Goal: Task Accomplishment & Management: Complete application form

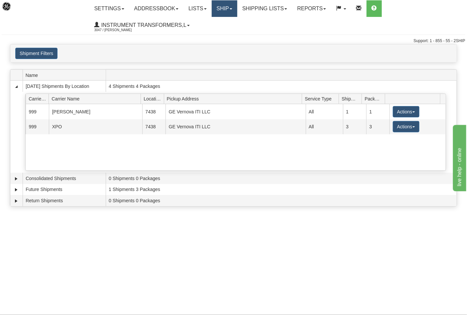
click at [228, 8] on link "Ship" at bounding box center [225, 8] width 26 height 17
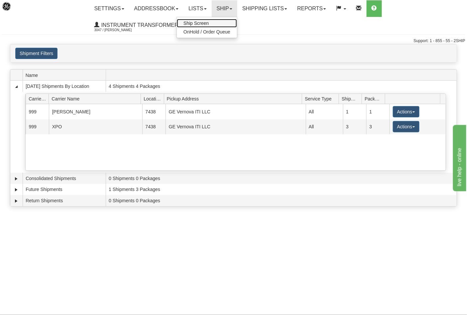
click at [214, 25] on link "Ship Screen" at bounding box center [207, 23] width 60 height 9
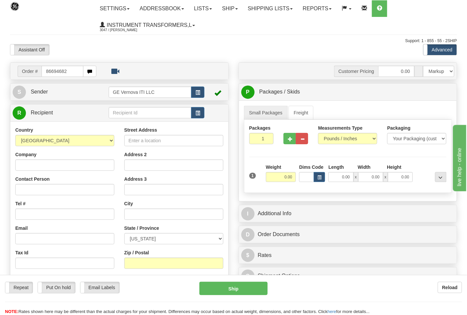
type input "86694682"
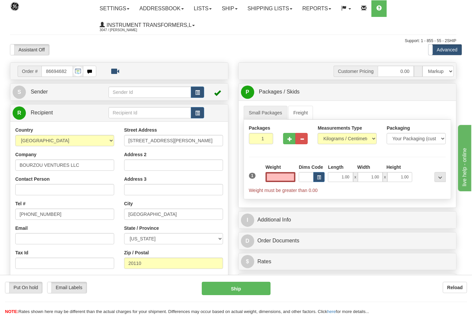
type input "0.00"
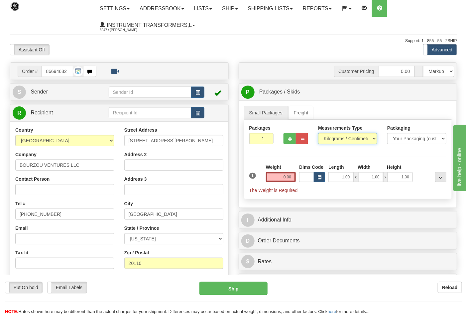
click at [326, 141] on select "Pounds / Inches Kilograms / Centimeters" at bounding box center [347, 138] width 59 height 11
select select "0"
click at [318, 133] on select "Pounds / Inches Kilograms / Centimeters" at bounding box center [347, 138] width 59 height 11
click at [290, 175] on input "0.00" at bounding box center [281, 177] width 30 height 10
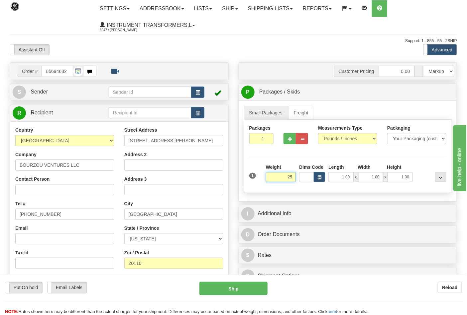
click button "Delete" at bounding box center [0, 0] width 0 height 0
type input "25.00"
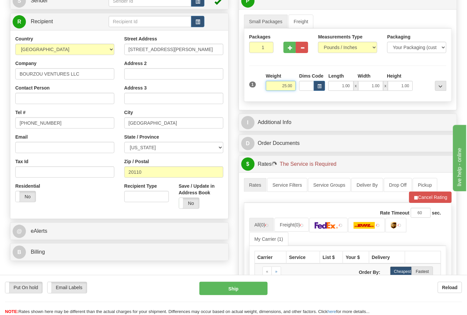
scroll to position [147, 0]
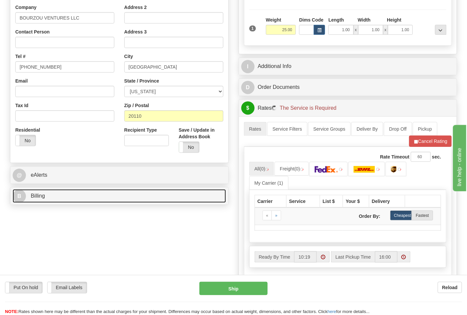
click at [55, 199] on link "B Billing" at bounding box center [119, 197] width 213 height 14
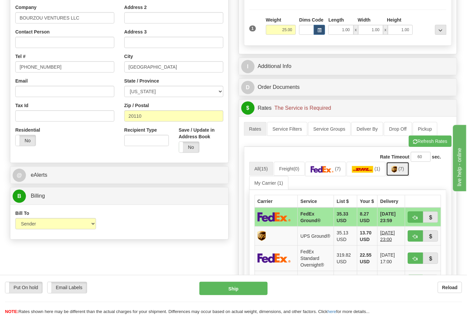
click at [404, 173] on link "(7)" at bounding box center [397, 169] width 23 height 14
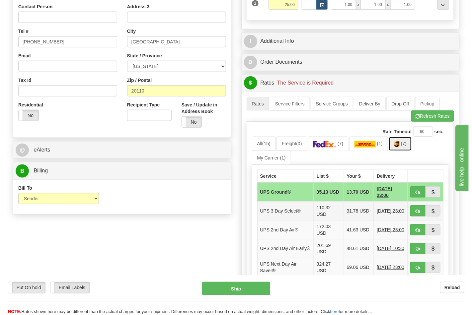
scroll to position [221, 0]
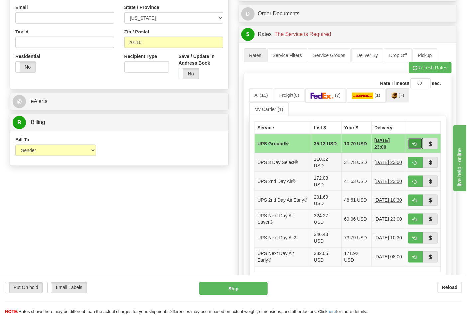
drag, startPoint x: 414, startPoint y: 145, endPoint x: 385, endPoint y: 158, distance: 31.7
click at [414, 145] on span "button" at bounding box center [415, 144] width 5 height 4
type input "03"
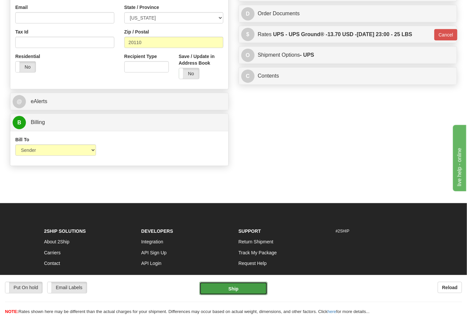
click at [231, 290] on button "Ship" at bounding box center [233, 288] width 68 height 13
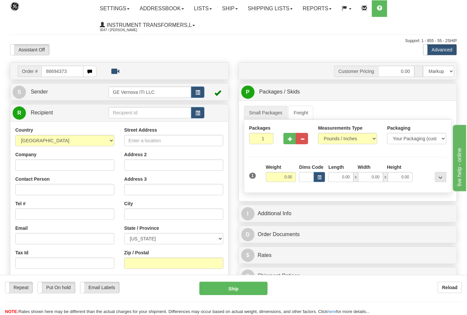
type input "86694373"
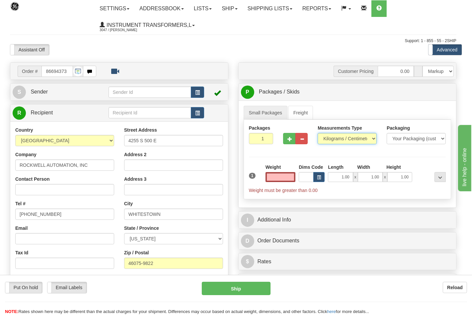
type input "0.00"
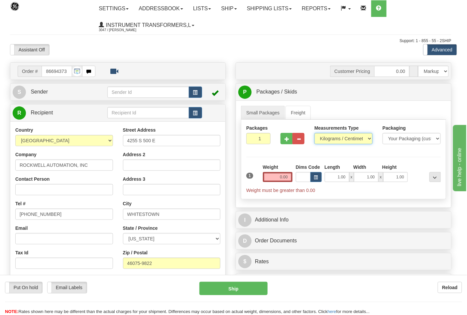
click at [331, 141] on select "Pounds / Inches Kilograms / Centimeters" at bounding box center [343, 138] width 58 height 11
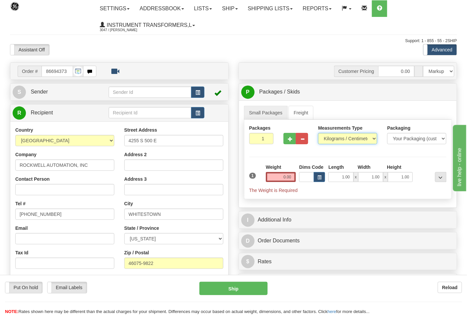
select select "0"
click at [318, 133] on select "Pounds / Inches Kilograms / Centimeters" at bounding box center [347, 138] width 59 height 11
drag, startPoint x: 288, startPoint y: 142, endPoint x: 291, endPoint y: 154, distance: 12.6
click at [290, 142] on button "button" at bounding box center [289, 138] width 12 height 11
type input "2"
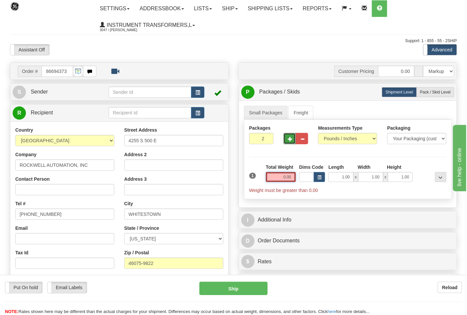
click at [291, 178] on input "0.00" at bounding box center [281, 177] width 30 height 10
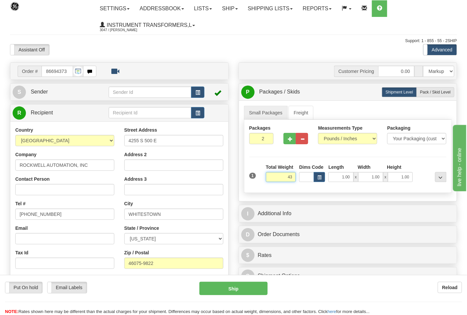
click button "Delete" at bounding box center [0, 0] width 0 height 0
type input "43.00"
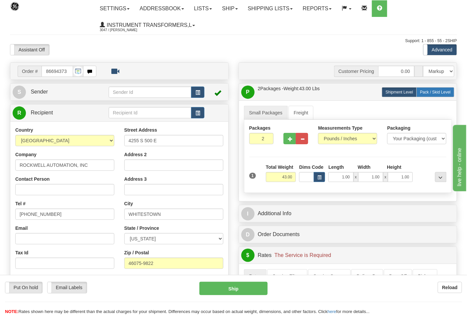
click at [439, 91] on span "Pack / Skid Level" at bounding box center [435, 92] width 31 height 5
radio input "true"
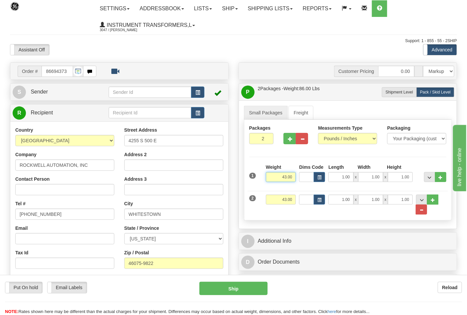
drag, startPoint x: 294, startPoint y: 177, endPoint x: 252, endPoint y: 187, distance: 42.9
click at [252, 187] on div "1 Weight 43.00 Dims Code x x" at bounding box center [347, 176] width 201 height 24
click button "Delete" at bounding box center [0, 0] width 0 height 0
type input "24.00"
drag, startPoint x: 294, startPoint y: 203, endPoint x: 263, endPoint y: 201, distance: 31.3
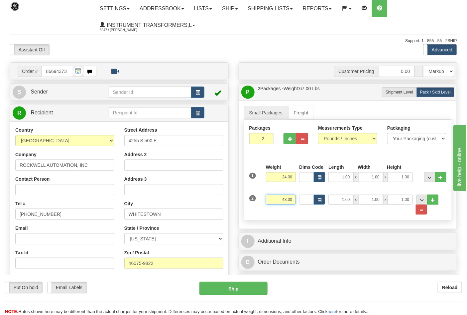
click at [263, 201] on div "2 Weight 43.00 Dims Code Length Width Height" at bounding box center [347, 201] width 201 height 27
click button "Delete" at bounding box center [0, 0] width 0 height 0
type input "19.00"
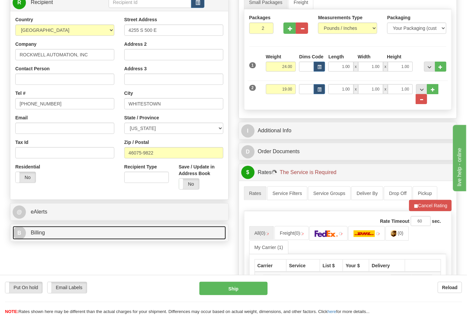
click at [67, 237] on link "B Billing" at bounding box center [119, 233] width 213 height 14
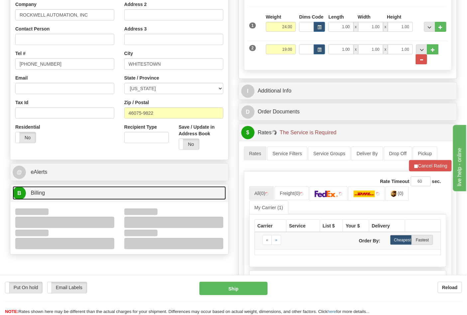
scroll to position [221, 0]
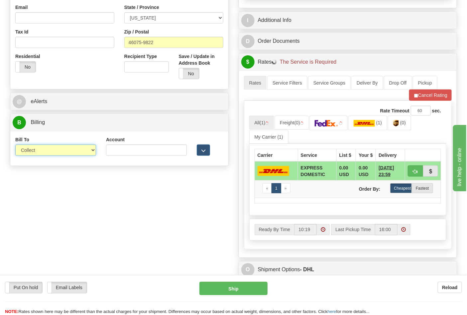
click at [32, 148] on select "Sender Recipient Third Party Collect" at bounding box center [55, 150] width 81 height 11
select select "2"
click at [15, 145] on select "Sender Recipient Third Party Collect" at bounding box center [55, 150] width 81 height 11
click at [117, 156] on input "Account" at bounding box center [146, 150] width 81 height 11
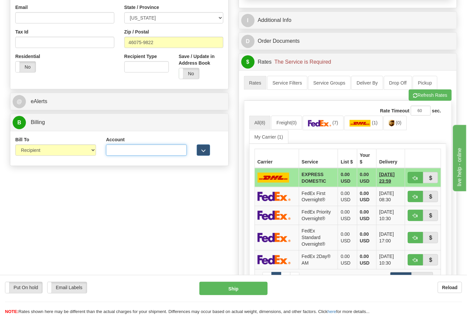
type input "587102"
click at [430, 95] on button "Refresh Rates" at bounding box center [429, 95] width 43 height 11
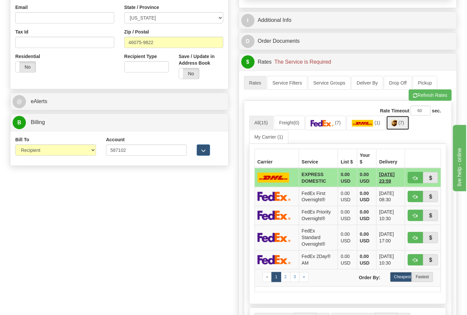
click at [405, 127] on link "(7)" at bounding box center [397, 123] width 23 height 14
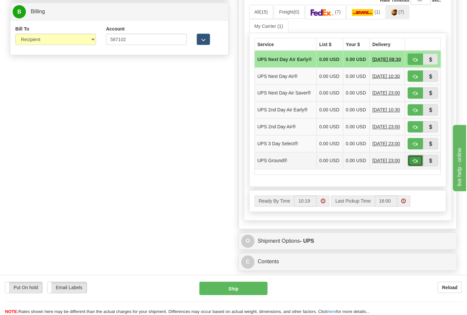
click at [414, 164] on span "button" at bounding box center [415, 161] width 5 height 4
type input "03"
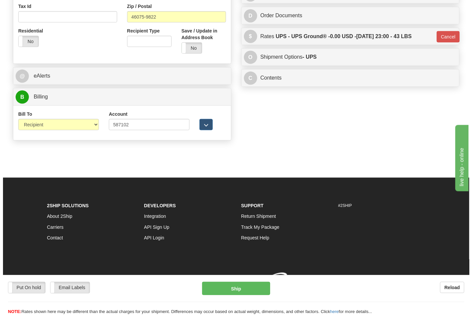
scroll to position [257, 0]
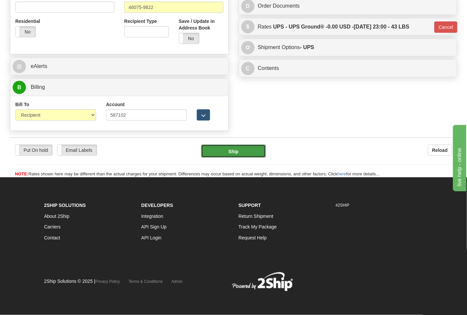
click at [255, 153] on button "Ship" at bounding box center [233, 151] width 64 height 13
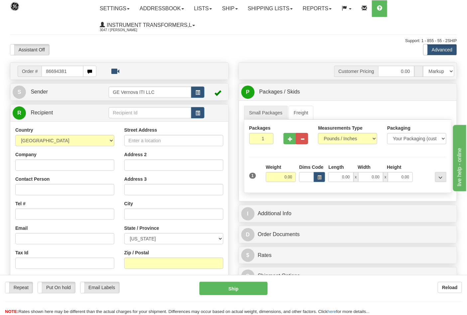
type input "86694381"
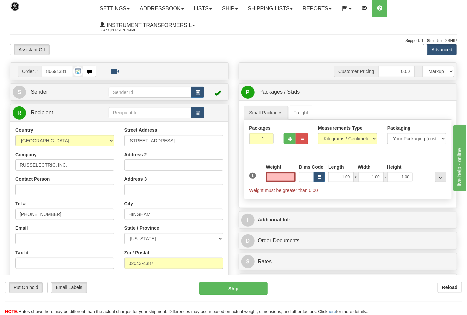
type input "0.00"
click at [340, 146] on div "Measurements Type Pounds / Inches Kilograms / Centimeters" at bounding box center [347, 137] width 69 height 25
click at [335, 144] on select "Pounds / Inches Kilograms / Centimeters" at bounding box center [347, 138] width 59 height 11
click at [318, 133] on select "Pounds / Inches Kilograms / Centimeters" at bounding box center [347, 138] width 59 height 11
click at [332, 139] on select "Pounds / Inches Kilograms / Centimeters" at bounding box center [347, 138] width 59 height 11
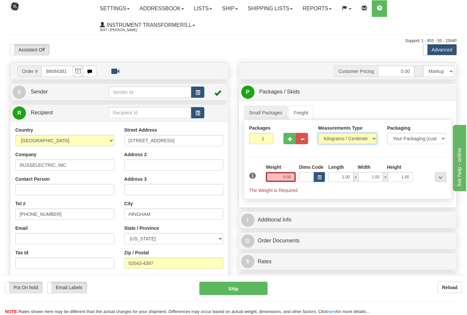
select select "0"
click at [318, 133] on select "Pounds / Inches Kilograms / Centimeters" at bounding box center [347, 138] width 59 height 11
click at [290, 178] on input "0.00" at bounding box center [281, 177] width 30 height 10
click button "Delete" at bounding box center [0, 0] width 0 height 0
type input "3.00"
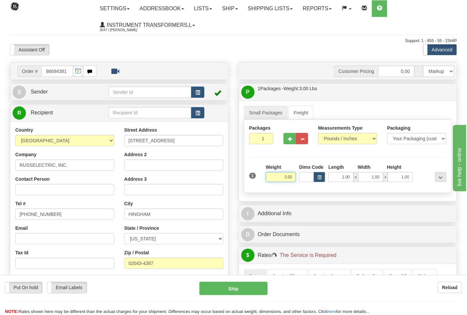
scroll to position [147, 0]
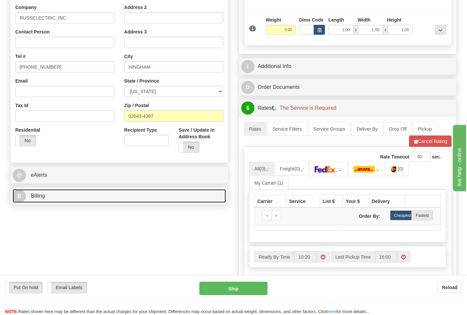
click at [76, 195] on link "B Billing" at bounding box center [119, 197] width 213 height 14
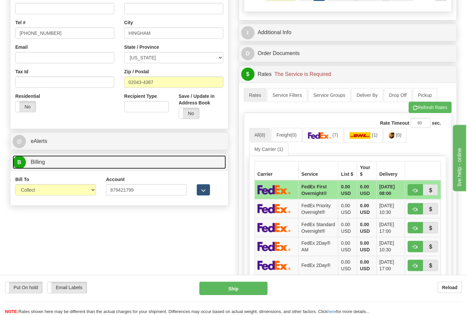
scroll to position [221, 0]
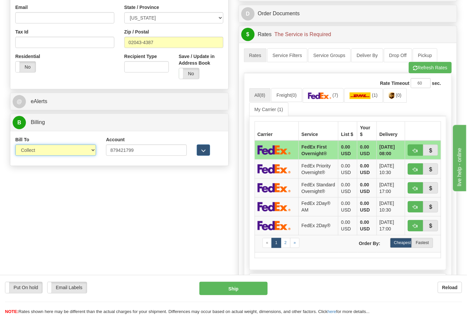
drag, startPoint x: 49, startPoint y: 150, endPoint x: 50, endPoint y: 179, distance: 28.3
click at [49, 150] on select "Sender Recipient Third Party Collect" at bounding box center [55, 150] width 81 height 11
drag, startPoint x: 33, startPoint y: 151, endPoint x: 35, endPoint y: 155, distance: 4.5
click at [33, 151] on select "Sender Recipient Third Party Collect" at bounding box center [55, 150] width 81 height 11
select select "2"
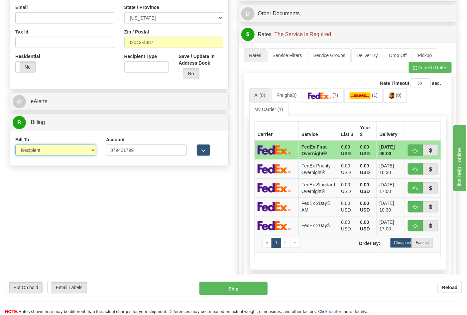
click at [15, 145] on select "Sender Recipient Third Party Collect" at bounding box center [55, 150] width 81 height 11
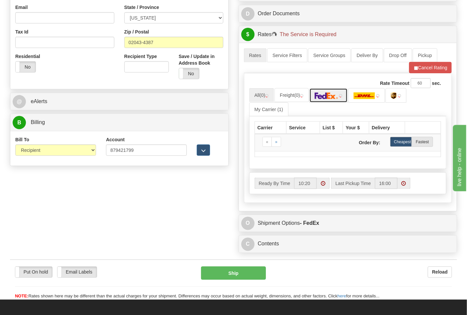
click at [336, 101] on link at bounding box center [328, 95] width 39 height 14
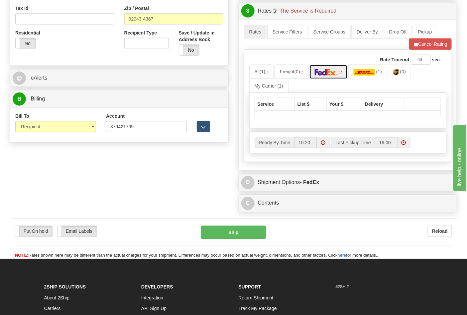
scroll to position [258, 0]
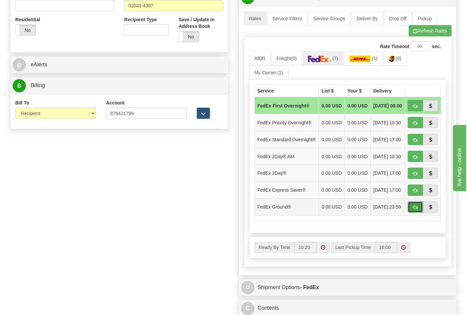
click at [413, 210] on span "button" at bounding box center [415, 208] width 5 height 4
type input "92"
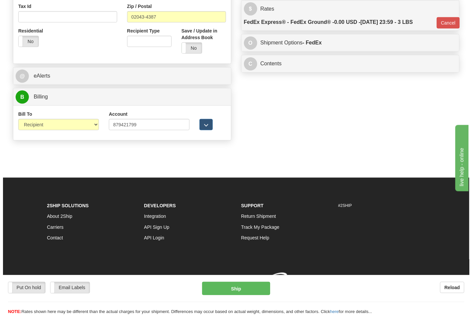
scroll to position [248, 0]
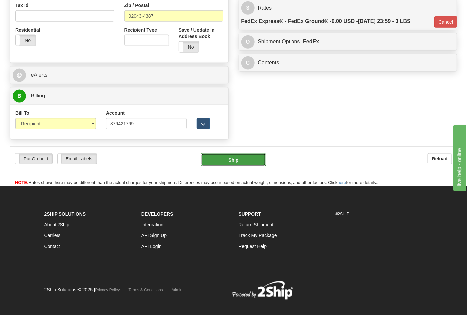
click at [243, 163] on button "Ship" at bounding box center [233, 159] width 64 height 13
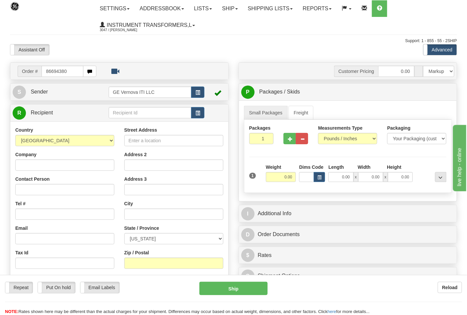
type input "86694380"
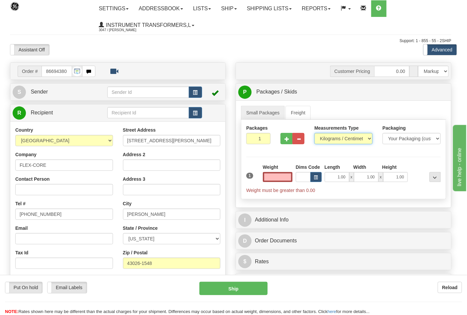
type input "0.00"
click at [333, 139] on select "Pounds / Inches Kilograms / Centimeters" at bounding box center [343, 138] width 58 height 11
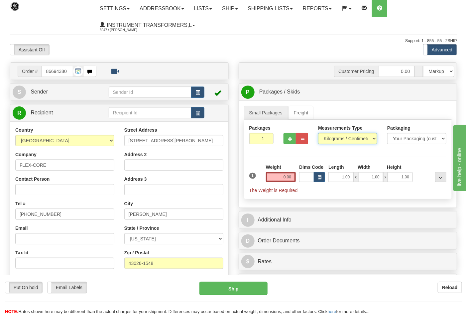
select select "0"
click at [318, 133] on select "Pounds / Inches Kilograms / Centimeters" at bounding box center [347, 138] width 59 height 11
click at [293, 175] on input "0.00" at bounding box center [281, 177] width 30 height 10
click button "Delete" at bounding box center [0, 0] width 0 height 0
type input "2.00"
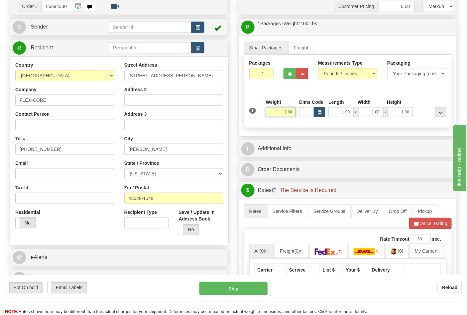
scroll to position [147, 0]
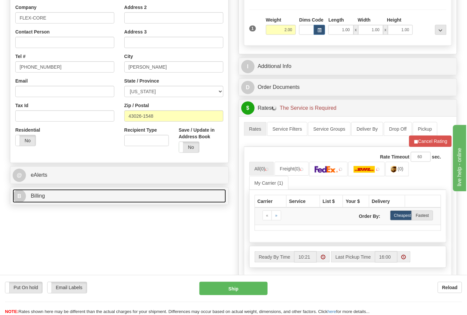
click at [59, 200] on link "B Billing" at bounding box center [119, 197] width 213 height 14
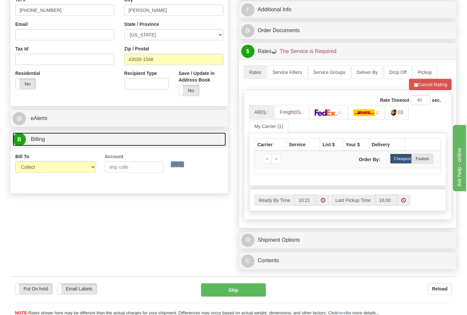
scroll to position [221, 0]
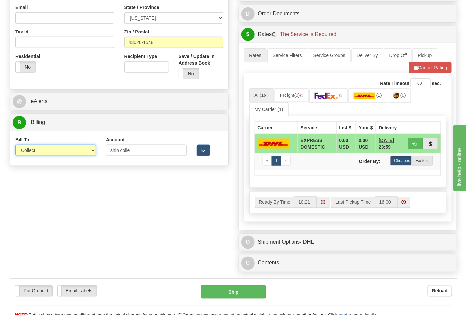
click at [40, 150] on select "Sender Recipient Third Party Collect" at bounding box center [55, 150] width 81 height 11
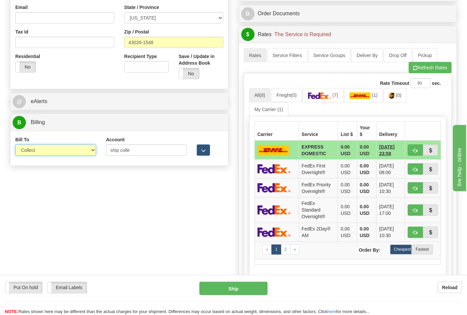
select select "2"
click at [15, 145] on select "Sender Recipient Third Party Collect" at bounding box center [55, 150] width 81 height 11
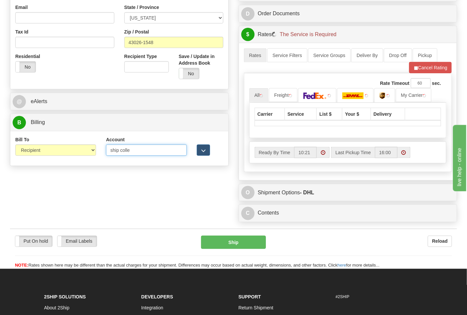
drag, startPoint x: 119, startPoint y: 149, endPoint x: 78, endPoint y: 154, distance: 40.4
click at [78, 154] on div "Bill To Sender Recipient Third Party Collect Account ship colle 3rd Party Accou…" at bounding box center [119, 148] width 218 height 25
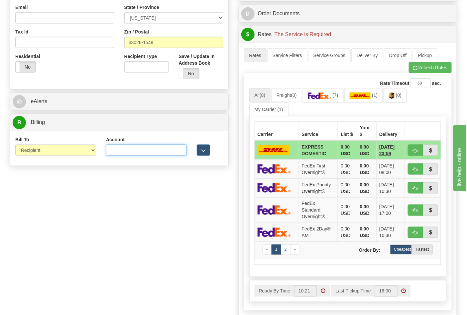
click at [146, 151] on input "Account" at bounding box center [146, 150] width 81 height 11
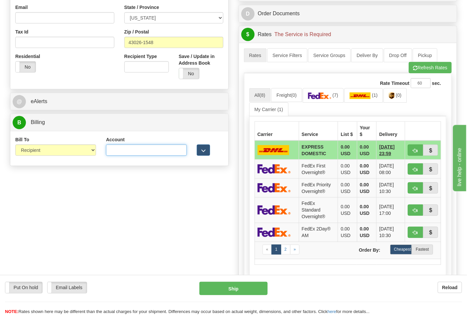
type input "473367"
click at [412, 72] on button "Refresh Rates" at bounding box center [429, 67] width 43 height 11
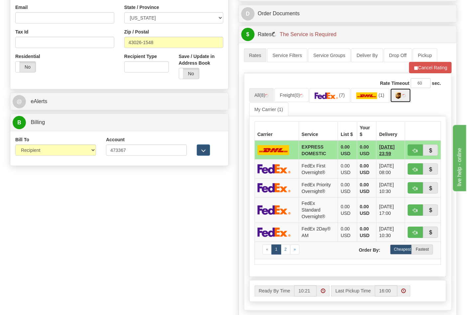
click at [401, 99] on img at bounding box center [398, 96] width 6 height 7
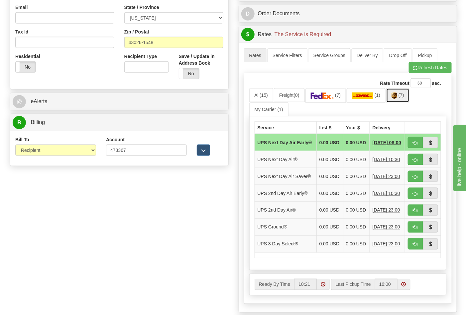
scroll to position [332, 0]
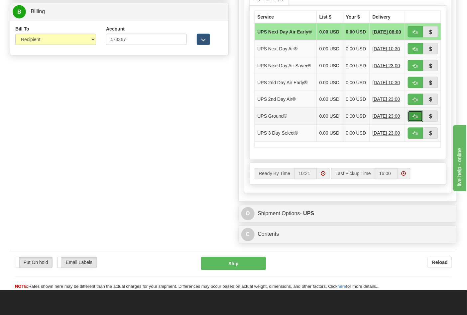
click at [414, 119] on span "button" at bounding box center [415, 117] width 5 height 4
type input "03"
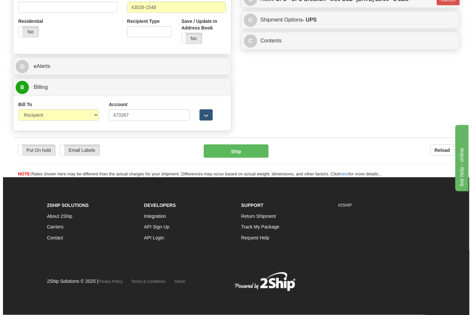
scroll to position [257, 0]
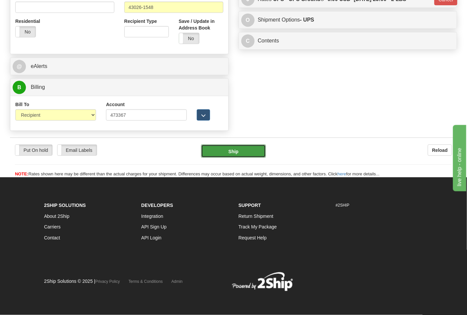
click at [228, 154] on button "Ship" at bounding box center [233, 151] width 64 height 13
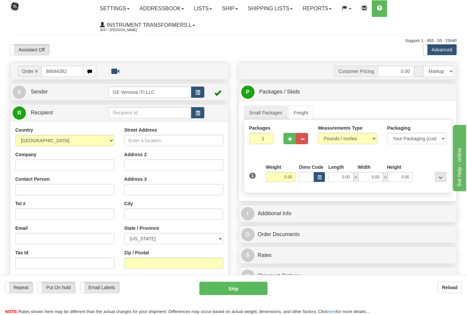
type input "86694382"
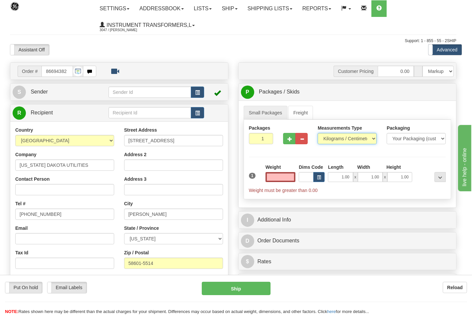
type input "0.00"
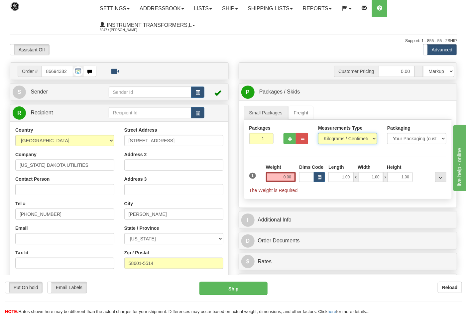
click at [336, 139] on select "Pounds / Inches Kilograms / Centimeters" at bounding box center [347, 138] width 59 height 11
select select "0"
click at [318, 133] on select "Pounds / Inches Kilograms / Centimeters" at bounding box center [347, 138] width 59 height 11
click at [291, 140] on span "button" at bounding box center [290, 139] width 5 height 4
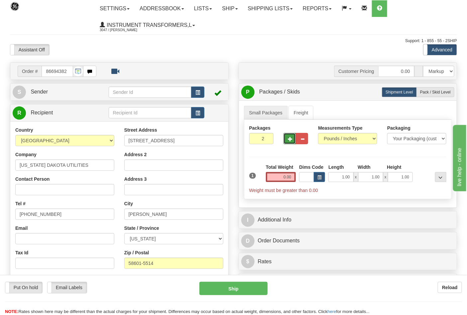
click at [291, 140] on span "button" at bounding box center [290, 139] width 5 height 4
type input "6"
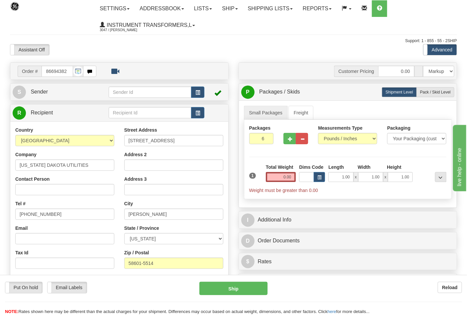
click at [292, 176] on input "0.00" at bounding box center [281, 177] width 30 height 10
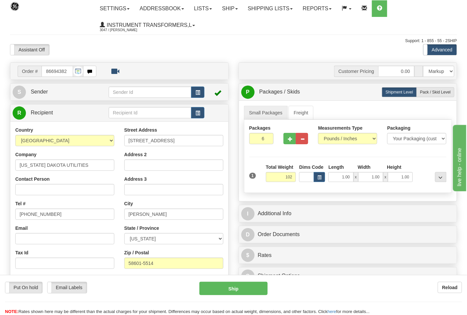
click button "Delete" at bounding box center [0, 0] width 0 height 0
type input "102.00"
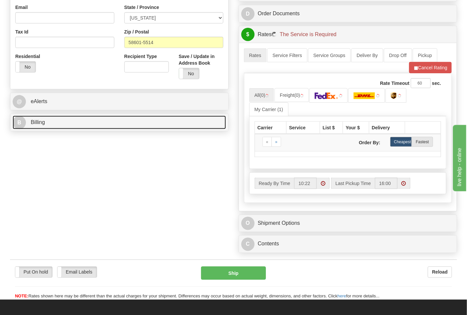
click at [71, 126] on link "B Billing" at bounding box center [119, 123] width 213 height 14
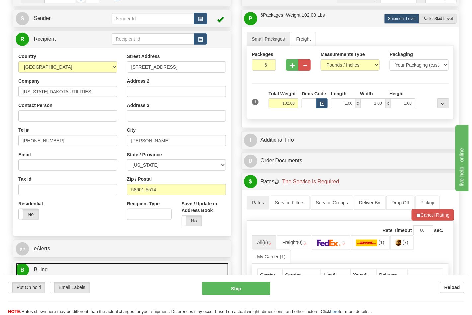
scroll to position [184, 0]
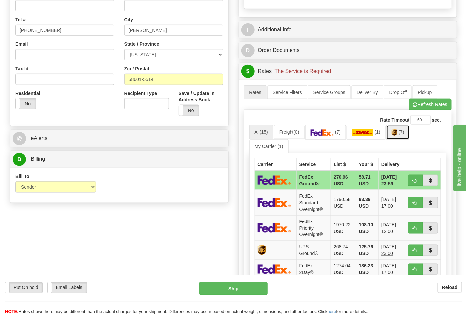
click at [397, 136] on img at bounding box center [394, 132] width 6 height 7
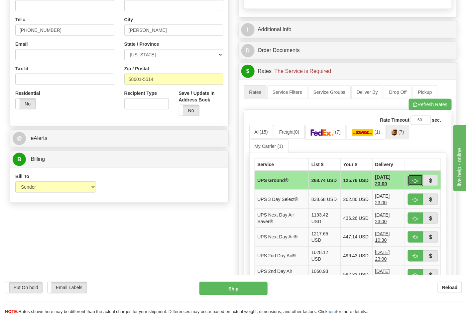
click at [416, 183] on span "button" at bounding box center [415, 181] width 5 height 4
type input "03"
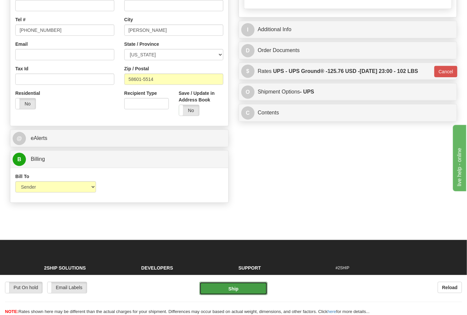
click at [237, 291] on button "Ship" at bounding box center [233, 288] width 68 height 13
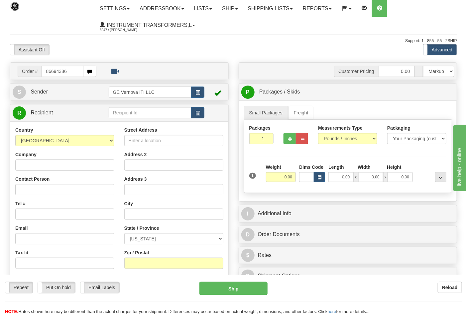
type input "86694386"
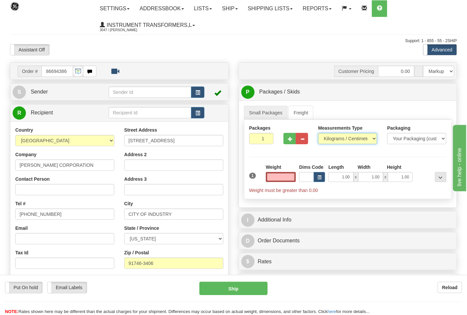
type input "0.00"
click at [349, 138] on select "Pounds / Inches Kilograms / Centimeters" at bounding box center [347, 138] width 59 height 11
select select "0"
click at [318, 133] on select "Pounds / Inches Kilograms / Centimeters" at bounding box center [347, 138] width 59 height 11
click at [294, 173] on input "0.00" at bounding box center [281, 177] width 30 height 10
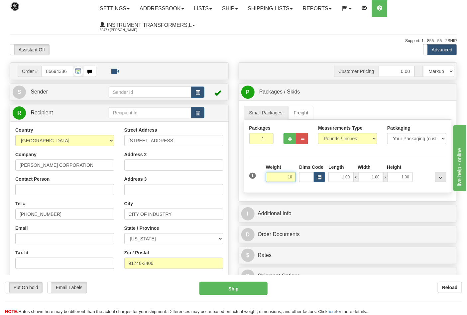
click button "Delete" at bounding box center [0, 0] width 0 height 0
type input "10.00"
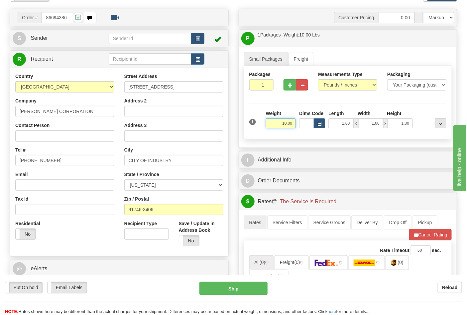
scroll to position [111, 0]
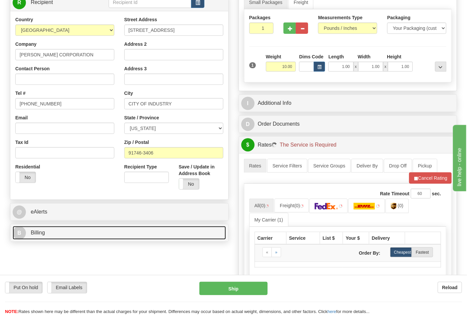
click at [62, 230] on link "B Billing" at bounding box center [119, 233] width 213 height 14
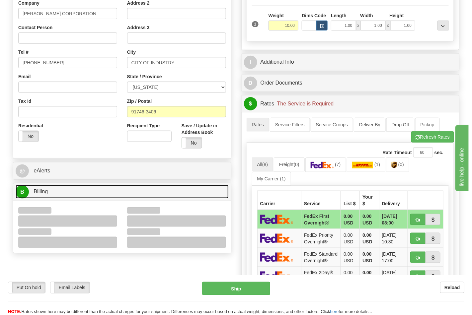
scroll to position [184, 0]
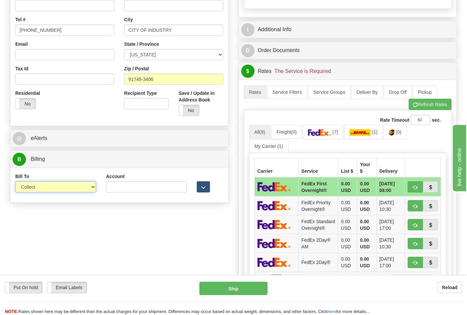
click at [38, 191] on select "Sender Recipient Third Party Collect" at bounding box center [55, 187] width 81 height 11
select select "2"
click at [15, 182] on select "Sender Recipient Third Party Collect" at bounding box center [55, 187] width 81 height 11
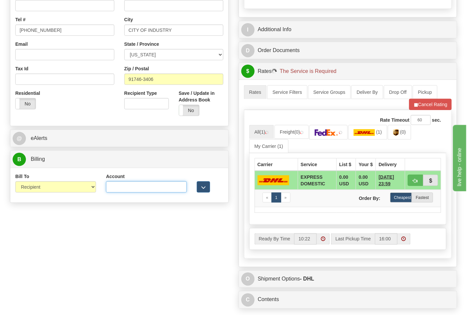
click at [118, 189] on input "Account" at bounding box center [146, 187] width 81 height 11
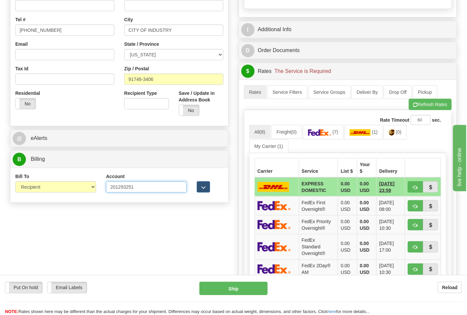
type input "201293251"
click button "Delete" at bounding box center [0, 0] width 0 height 0
click at [328, 135] on img at bounding box center [319, 132] width 23 height 7
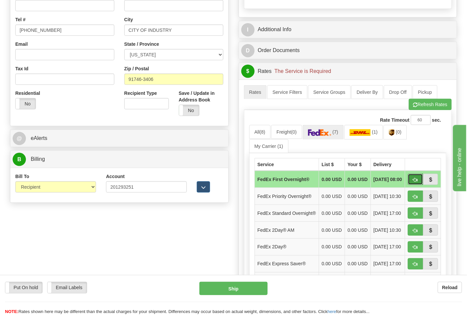
click at [413, 181] on span "button" at bounding box center [415, 180] width 5 height 4
type input "06"
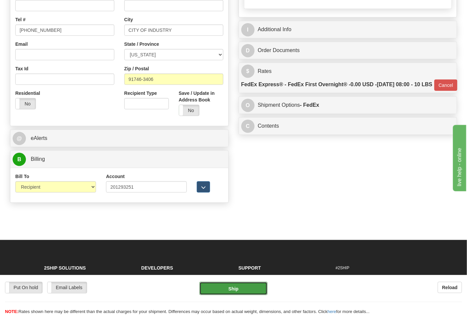
click at [241, 295] on button "Ship" at bounding box center [233, 288] width 68 height 13
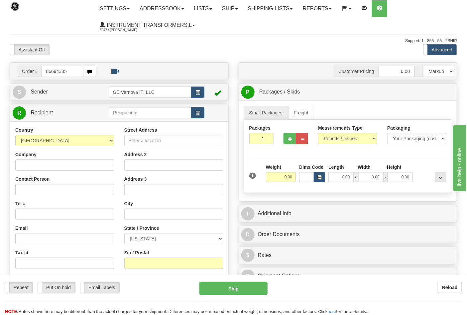
type input "86694385"
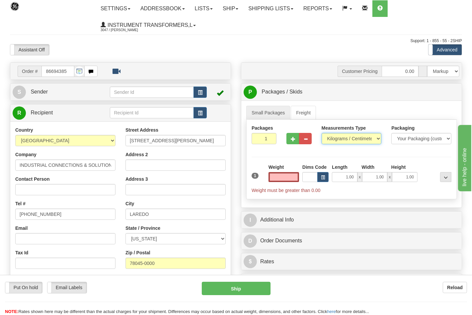
type input "0.00"
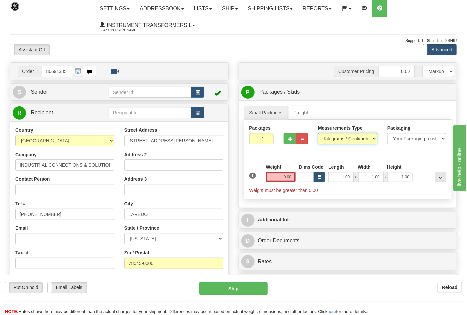
click at [341, 140] on select "Pounds / Inches Kilograms / Centimeters" at bounding box center [347, 138] width 59 height 11
click at [336, 144] on select "Pounds / Inches Kilograms / Centimeters" at bounding box center [347, 138] width 59 height 11
click at [331, 143] on select "Pounds / Inches Kilograms / Centimeters" at bounding box center [347, 138] width 59 height 11
select select "0"
click at [318, 133] on select "Pounds / Inches Kilograms / Centimeters" at bounding box center [347, 138] width 59 height 11
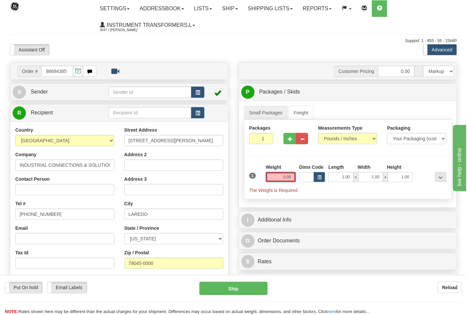
click at [288, 182] on input "0.00" at bounding box center [281, 177] width 30 height 10
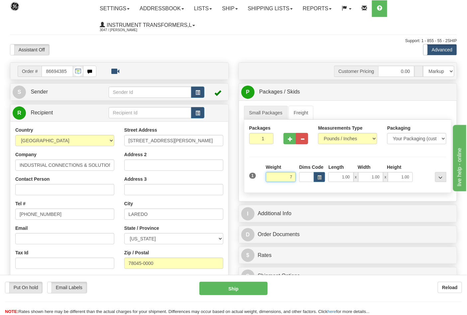
click button "Delete" at bounding box center [0, 0] width 0 height 0
type input "7.00"
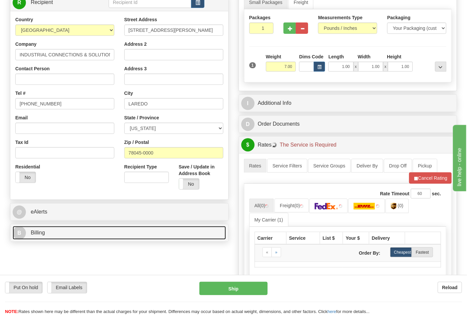
click at [86, 228] on link "B Billing" at bounding box center [119, 233] width 213 height 14
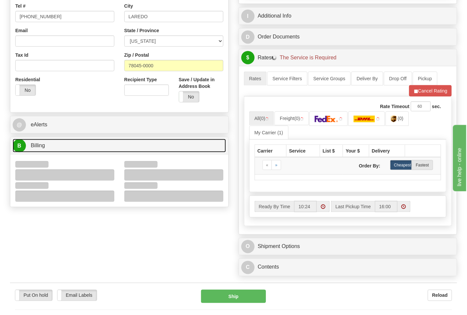
scroll to position [258, 0]
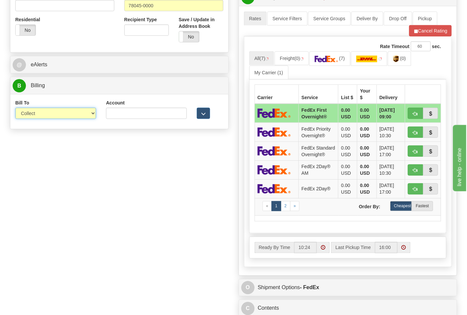
click at [48, 114] on select "Sender Recipient Third Party Collect" at bounding box center [55, 113] width 81 height 11
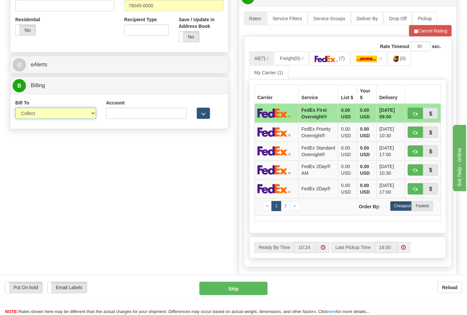
select select "2"
click at [15, 109] on select "Sender Recipient Third Party Collect" at bounding box center [55, 113] width 81 height 11
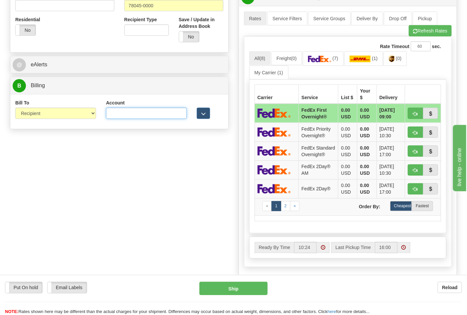
click at [120, 116] on input "Account" at bounding box center [146, 113] width 81 height 11
paste input "844904193"
type input "844904193"
click at [334, 53] on div "Rate Timeout 60 sec. All (8) Freight (0) (7) (1)" at bounding box center [348, 152] width 208 height 231
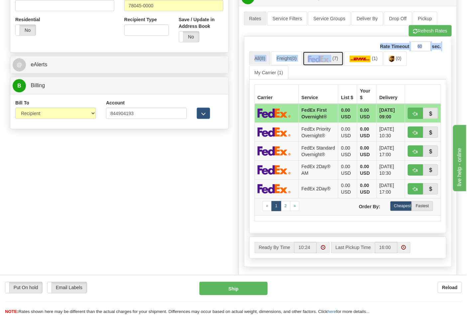
click at [331, 58] on img at bounding box center [319, 59] width 23 height 7
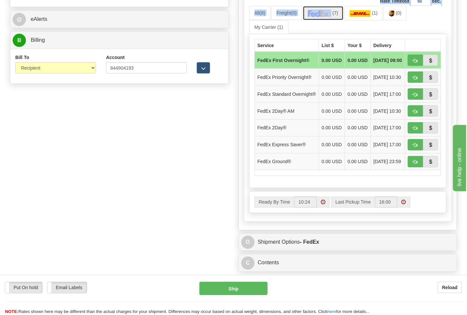
scroll to position [369, 0]
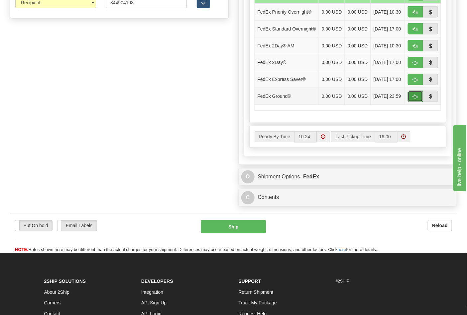
click at [414, 99] on span "button" at bounding box center [415, 97] width 5 height 4
type input "92"
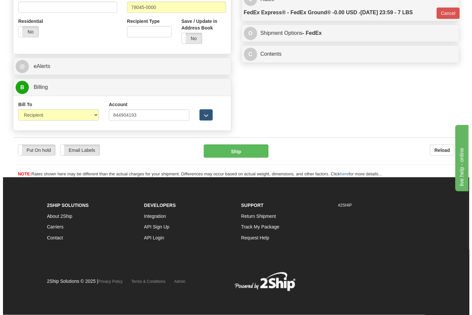
scroll to position [257, 0]
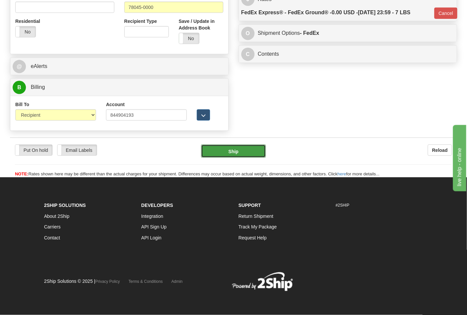
click at [241, 151] on button "Ship" at bounding box center [233, 151] width 64 height 13
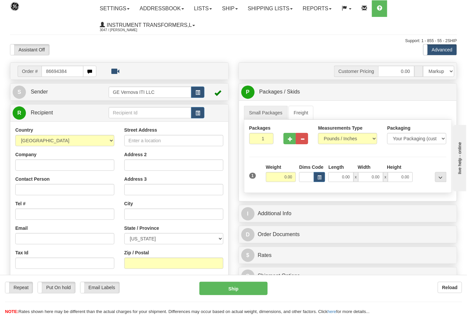
type input "86694384"
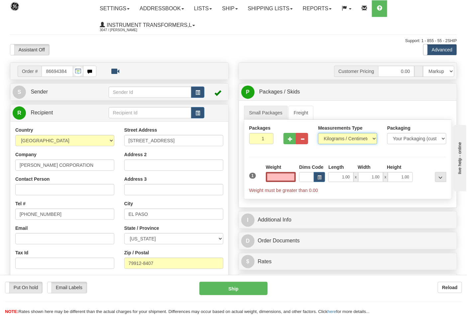
type input "0.00"
drag, startPoint x: 335, startPoint y: 140, endPoint x: 334, endPoint y: 144, distance: 4.2
click at [335, 140] on select "Pounds / Inches Kilograms / Centimeters" at bounding box center [347, 138] width 59 height 11
select select "0"
click at [318, 133] on select "Pounds / Inches Kilograms / Centimeters" at bounding box center [347, 138] width 59 height 11
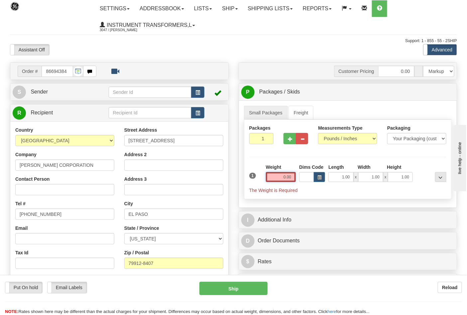
click at [294, 179] on input "0.00" at bounding box center [281, 177] width 30 height 10
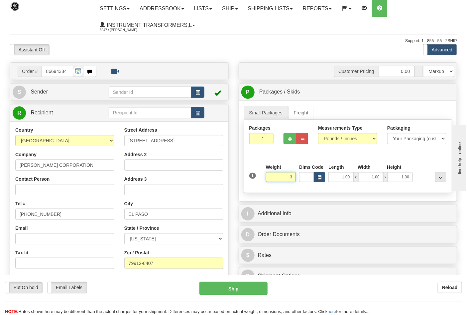
click button "Delete" at bounding box center [0, 0] width 0 height 0
type input "3.00"
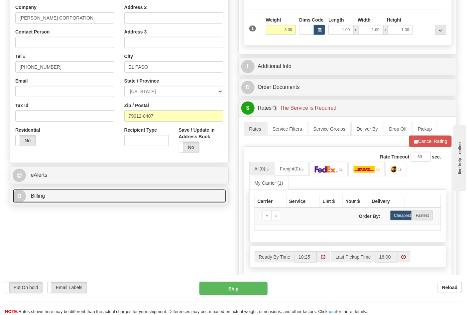
click at [65, 197] on link "B Billing" at bounding box center [119, 197] width 213 height 14
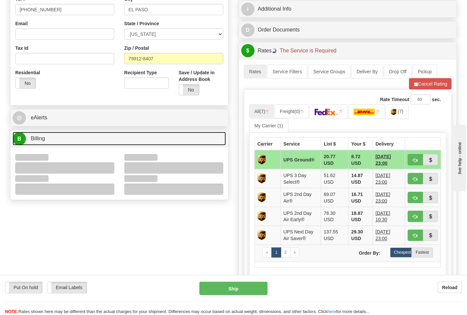
scroll to position [258, 0]
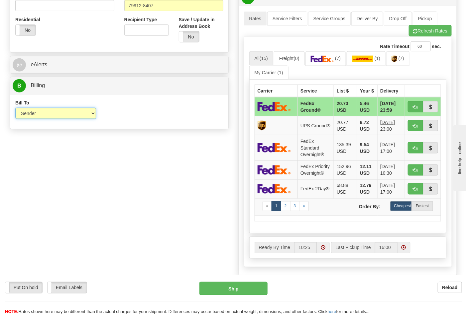
drag, startPoint x: 41, startPoint y: 114, endPoint x: 42, endPoint y: 118, distance: 4.4
click at [41, 114] on select "Sender Recipient Third Party Collect" at bounding box center [55, 113] width 81 height 11
select select "2"
click at [15, 109] on select "Sender Recipient Third Party Collect" at bounding box center [55, 113] width 81 height 11
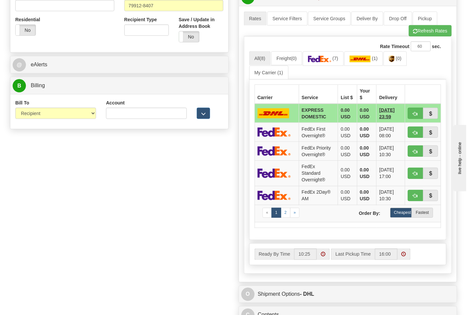
click at [116, 121] on div "Account 3rd Party Account List Please select" at bounding box center [146, 112] width 91 height 25
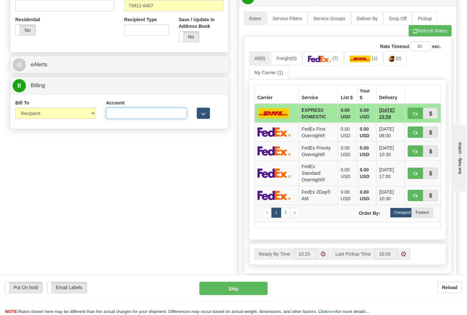
click at [119, 118] on input "Account" at bounding box center [146, 113] width 81 height 11
paste input "103538629"
type input "103538629"
click at [313, 62] on img at bounding box center [319, 59] width 23 height 7
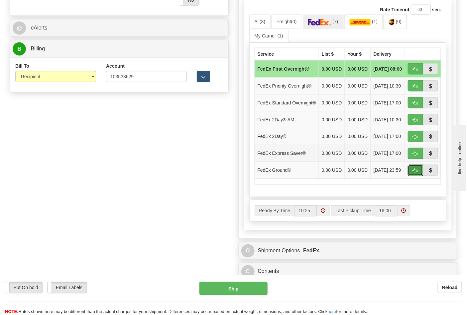
drag, startPoint x: 416, startPoint y: 187, endPoint x: 410, endPoint y: 185, distance: 6.0
click at [415, 176] on button "button" at bounding box center [414, 170] width 15 height 11
type input "92"
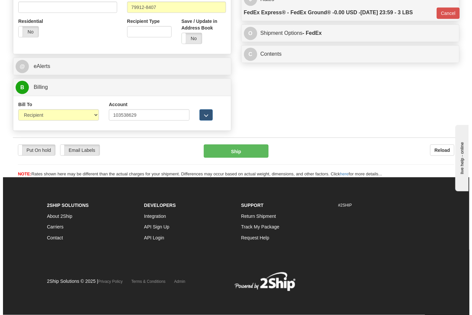
scroll to position [257, 0]
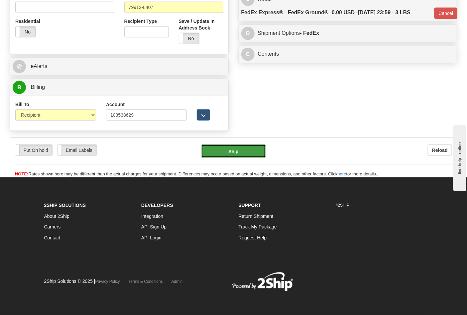
click at [248, 148] on button "Ship" at bounding box center [233, 151] width 64 height 13
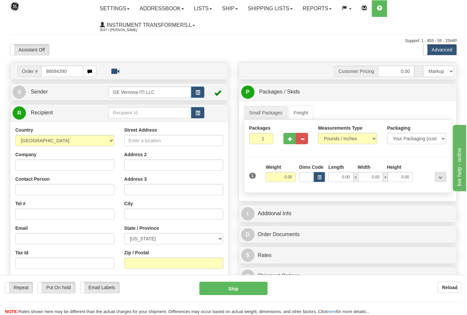
type input "86694390"
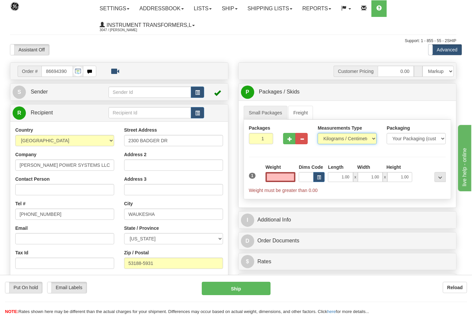
type input "0.00"
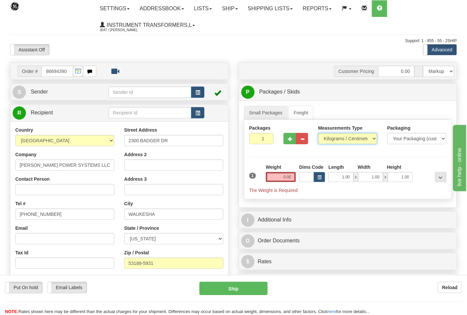
click at [330, 141] on select "Pounds / Inches Kilograms / Centimeters" at bounding box center [347, 138] width 59 height 11
select select "0"
click at [318, 133] on select "Pounds / Inches Kilograms / Centimeters" at bounding box center [347, 138] width 59 height 11
click at [285, 141] on button "button" at bounding box center [289, 138] width 12 height 11
type input "2"
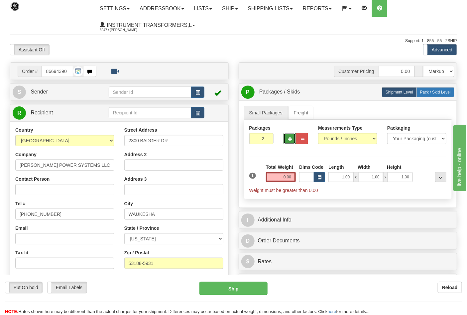
click at [427, 95] on label "Pack / Skid Level Pack.." at bounding box center [435, 92] width 38 height 10
radio input "true"
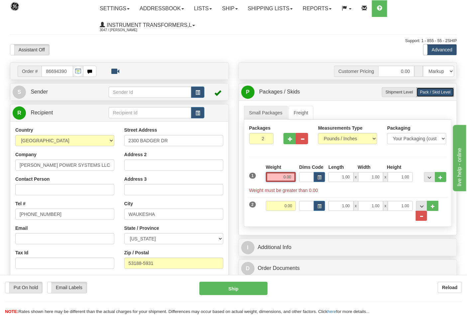
click at [289, 177] on input "0.00" at bounding box center [281, 177] width 30 height 10
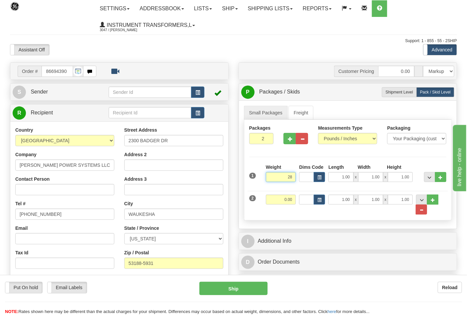
click button "Delete" at bounding box center [0, 0] width 0 height 0
type input "28.00"
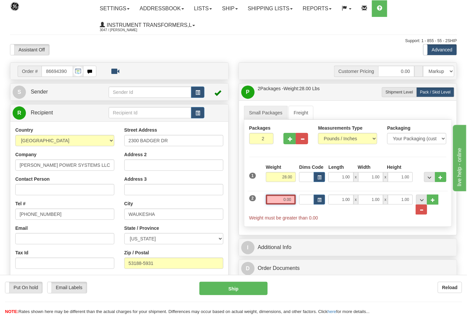
click at [294, 201] on input "0.00" at bounding box center [281, 200] width 30 height 10
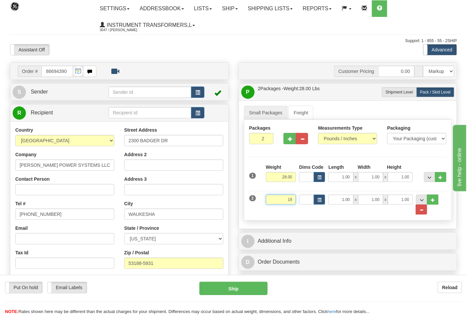
click button "Delete" at bounding box center [0, 0] width 0 height 0
type input "19.00"
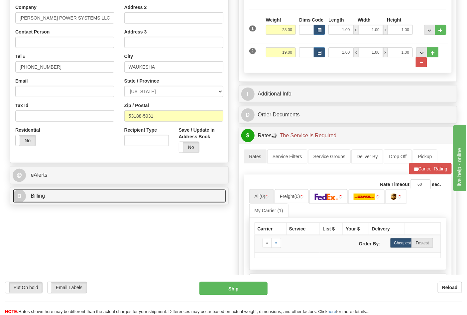
click at [44, 198] on span "Billing" at bounding box center [38, 196] width 14 height 6
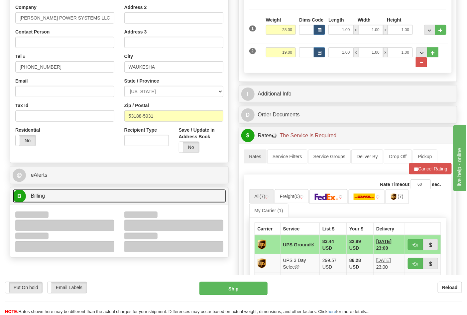
scroll to position [295, 0]
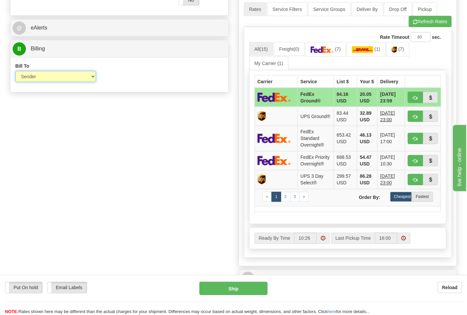
click at [37, 78] on select "Sender Recipient Third Party Collect" at bounding box center [55, 76] width 81 height 11
select select "2"
click at [15, 72] on select "Sender Recipient Third Party Collect" at bounding box center [55, 76] width 81 height 11
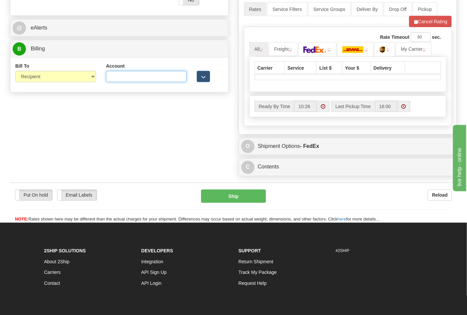
click at [127, 77] on input "Account" at bounding box center [146, 76] width 81 height 11
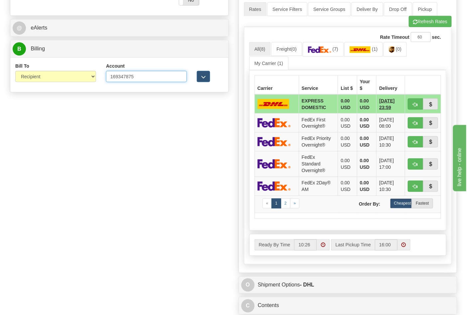
type input "169347875"
click button "Delete" at bounding box center [0, 0] width 0 height 0
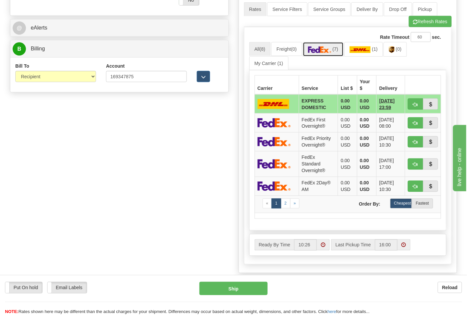
click at [323, 52] on img at bounding box center [319, 49] width 23 height 7
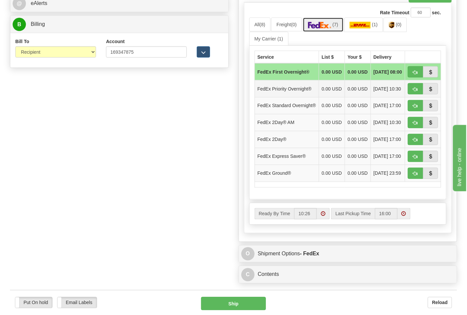
scroll to position [369, 0]
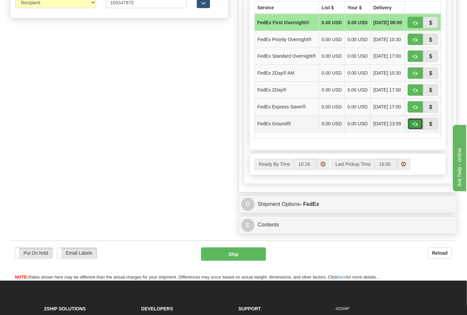
click at [413, 127] on span "button" at bounding box center [415, 125] width 5 height 4
type input "92"
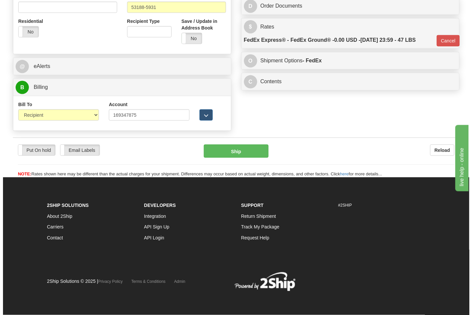
scroll to position [257, 0]
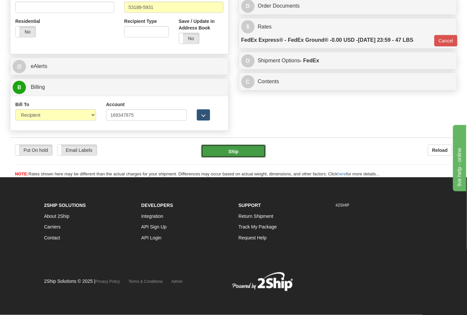
click at [227, 149] on button "Ship" at bounding box center [233, 151] width 64 height 13
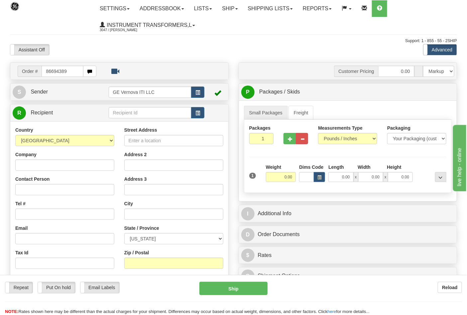
type input "86694389"
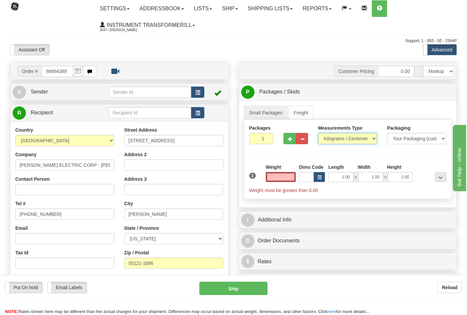
type input "0.00"
click at [344, 139] on select "Pounds / Inches Kilograms / Centimeters" at bounding box center [347, 138] width 59 height 11
select select "0"
click at [318, 133] on select "Pounds / Inches Kilograms / Centimeters" at bounding box center [347, 138] width 59 height 11
click at [294, 173] on input "0.00" at bounding box center [281, 177] width 30 height 10
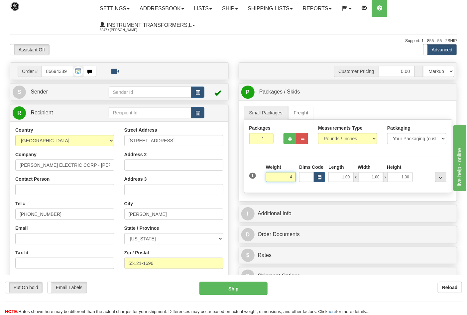
click button "Delete" at bounding box center [0, 0] width 0 height 0
type input "4.00"
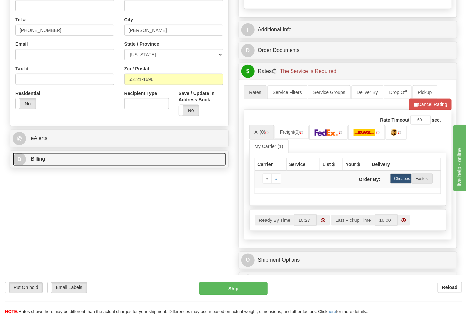
click at [71, 159] on link "B Billing" at bounding box center [119, 160] width 213 height 14
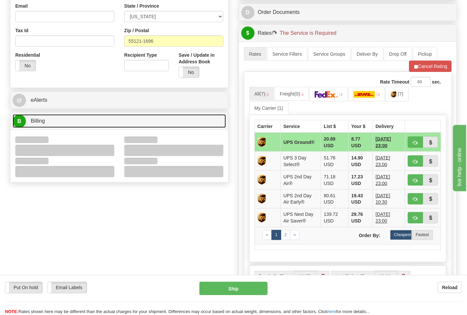
scroll to position [258, 0]
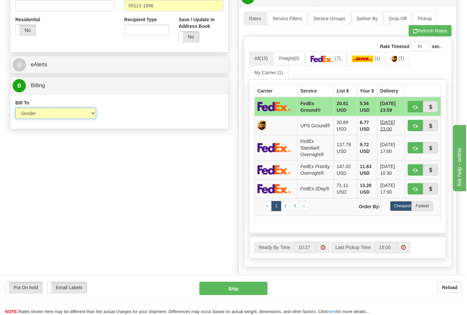
click at [37, 116] on select "Sender Recipient Third Party Collect" at bounding box center [55, 113] width 81 height 11
click at [132, 127] on div "Bill To Sender Recipient Third Party Collect Account 3rd Party Account List Ple…" at bounding box center [119, 111] width 218 height 35
click at [332, 61] on img at bounding box center [321, 59] width 23 height 7
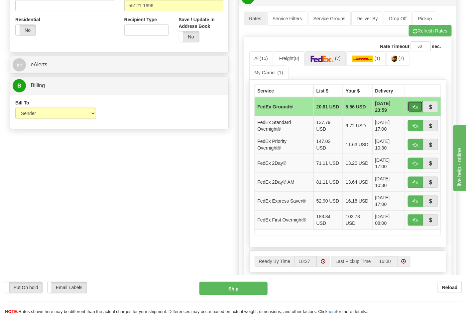
click at [418, 106] on button "button" at bounding box center [414, 106] width 15 height 11
type input "92"
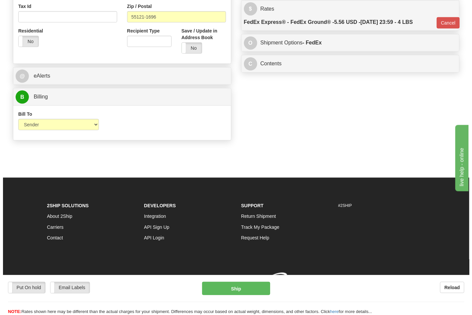
scroll to position [248, 0]
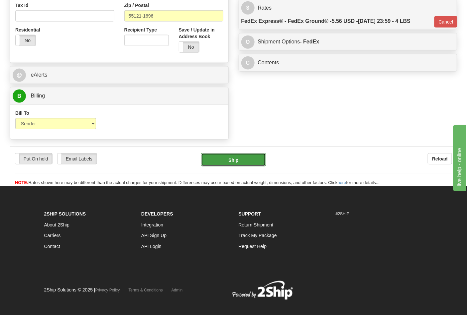
click at [243, 165] on button "Ship" at bounding box center [233, 159] width 64 height 13
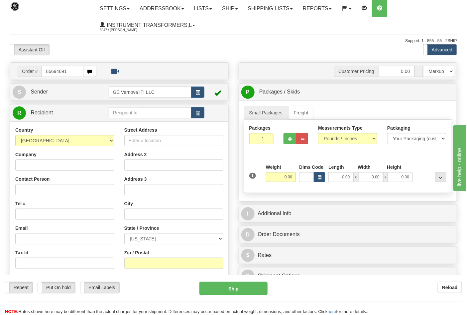
type input "86694691"
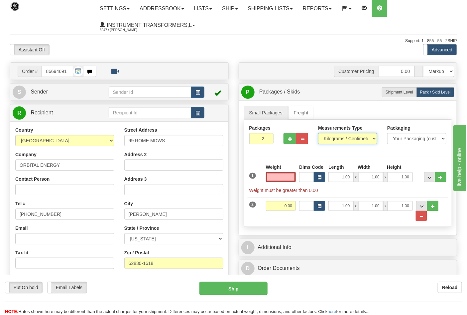
type input "0.00"
click at [336, 141] on select "Pounds / Inches Kilograms / Centimeters" at bounding box center [347, 138] width 59 height 11
select select "0"
click at [318, 133] on select "Pounds / Inches Kilograms / Centimeters" at bounding box center [347, 138] width 59 height 11
click at [290, 142] on button "button" at bounding box center [289, 138] width 12 height 11
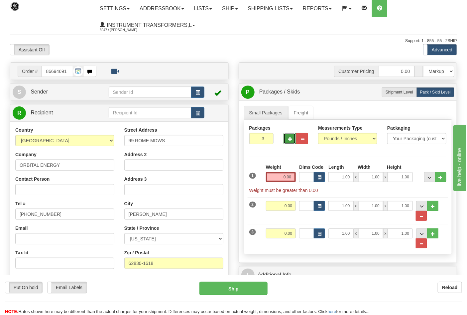
click at [291, 142] on button "button" at bounding box center [289, 138] width 12 height 11
type input "4"
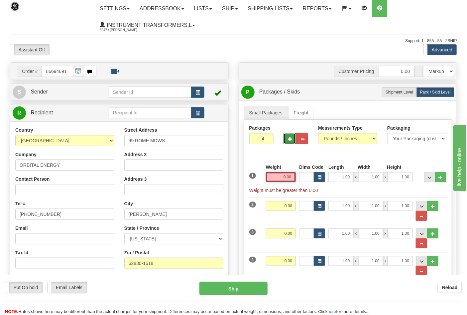
click at [291, 176] on input "0.00" at bounding box center [281, 177] width 30 height 10
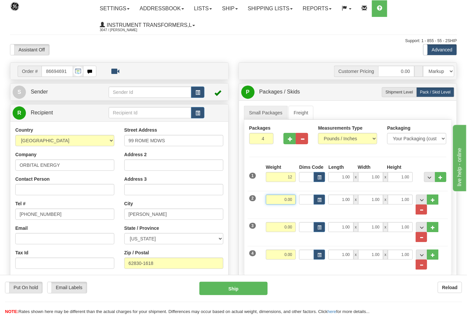
type input "12.00"
click at [294, 201] on input "0.001" at bounding box center [281, 200] width 30 height 10
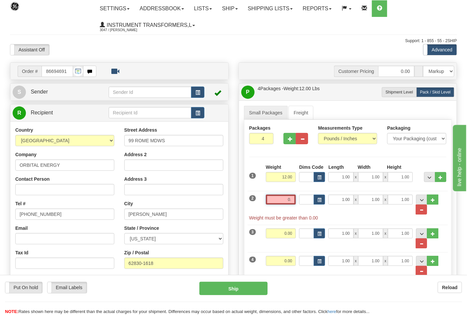
type input "0"
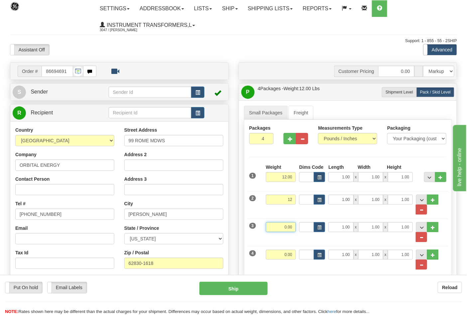
type input "12.00"
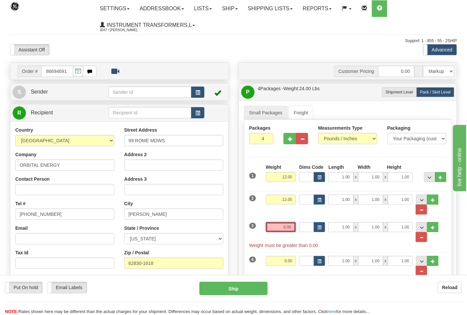
drag, startPoint x: 293, startPoint y: 227, endPoint x: 277, endPoint y: 228, distance: 16.0
click at [278, 228] on input "0.00" at bounding box center [281, 227] width 30 height 10
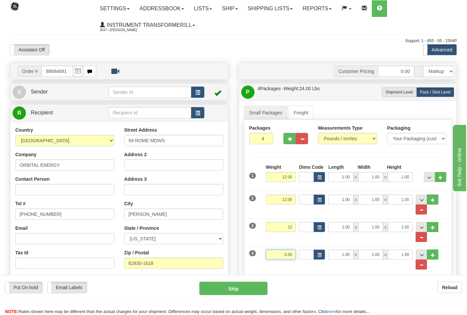
type input "12.00"
drag, startPoint x: 295, startPoint y: 255, endPoint x: 277, endPoint y: 258, distance: 17.8
click at [277, 258] on input "0.00" at bounding box center [281, 255] width 30 height 10
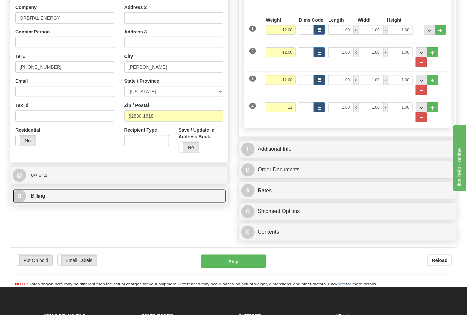
type input "11.00"
click at [78, 198] on link "B Billing" at bounding box center [119, 197] width 213 height 14
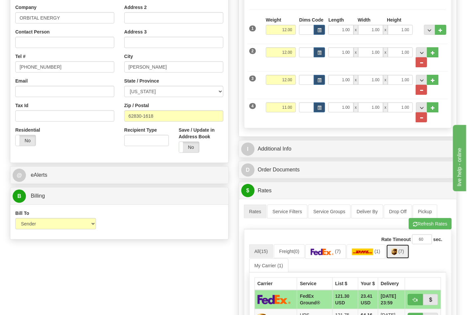
drag, startPoint x: 408, startPoint y: 259, endPoint x: 406, endPoint y: 255, distance: 5.1
click at [408, 258] on link "(7)" at bounding box center [397, 252] width 23 height 14
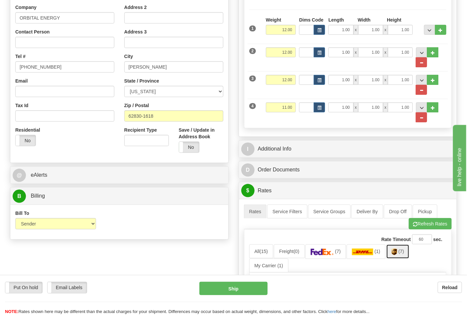
click at [404, 254] on span "(7)" at bounding box center [401, 251] width 6 height 5
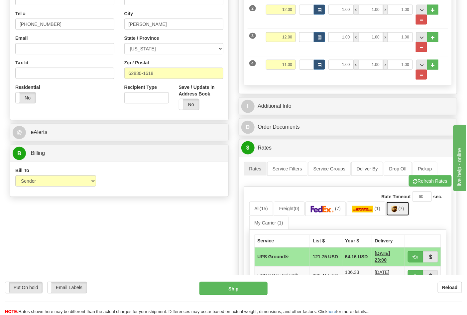
scroll to position [369, 0]
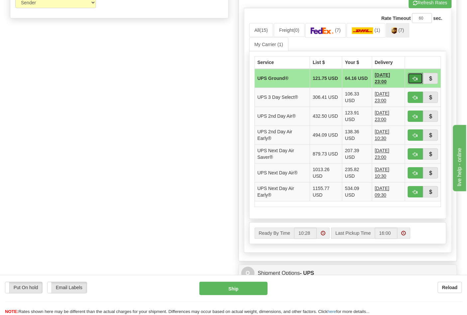
click at [420, 77] on button "button" at bounding box center [414, 78] width 15 height 11
type input "03"
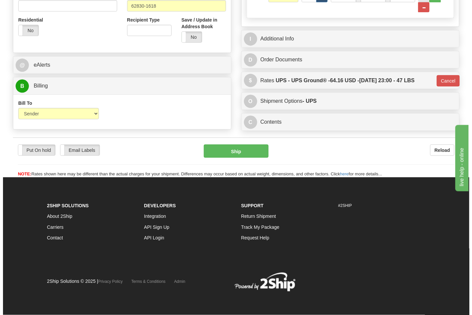
scroll to position [260, 0]
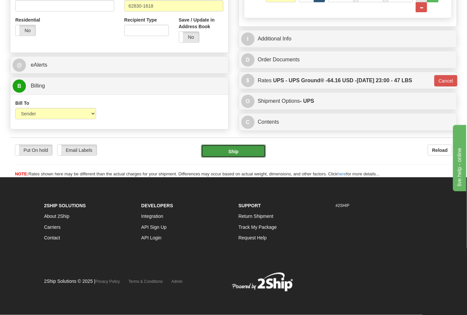
click at [226, 150] on button "Ship" at bounding box center [233, 151] width 64 height 13
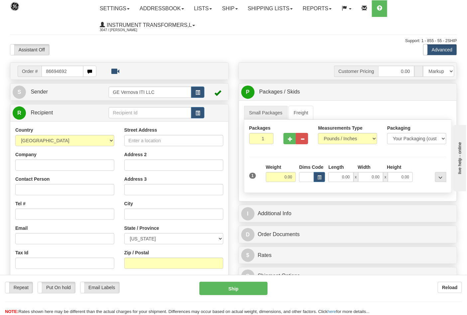
type input "86694692"
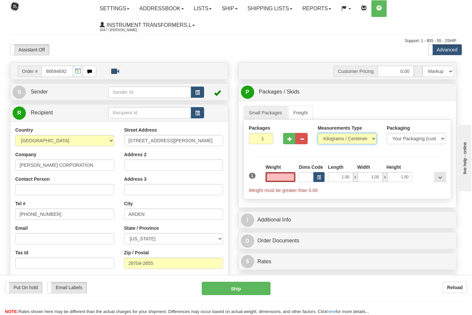
type input "0.00"
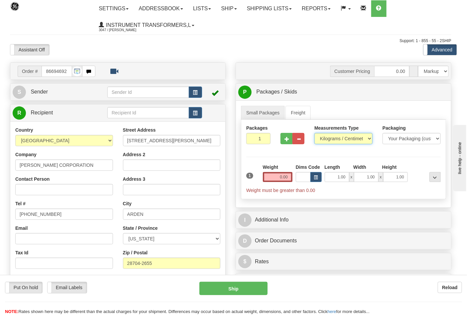
click at [330, 141] on select "Pounds / Inches Kilograms / Centimeters" at bounding box center [343, 138] width 58 height 11
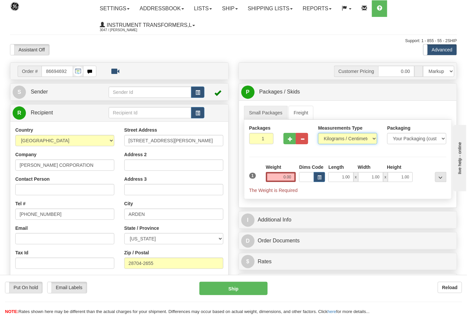
select select "0"
click at [318, 133] on select "Pounds / Inches Kilograms / Centimeters" at bounding box center [347, 138] width 59 height 11
click at [292, 175] on input "0.00" at bounding box center [281, 177] width 30 height 10
click button "Delete" at bounding box center [0, 0] width 0 height 0
type input "6.00"
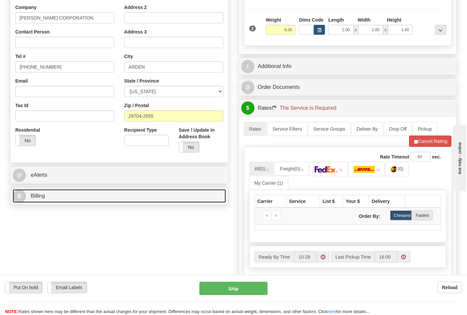
click at [54, 203] on link "B Billing" at bounding box center [119, 197] width 213 height 14
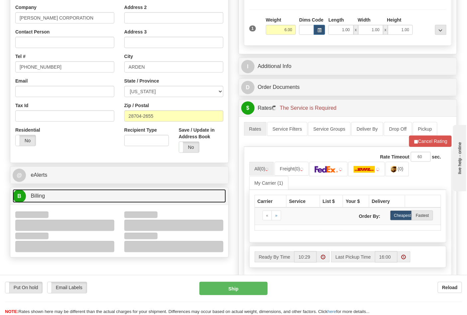
scroll to position [258, 0]
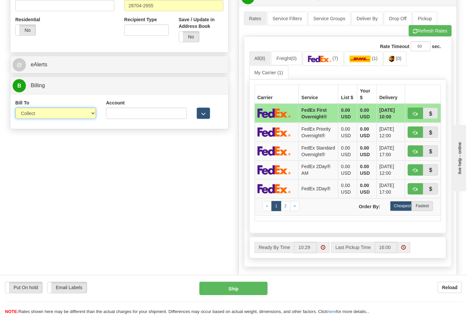
click at [44, 117] on select "Sender Recipient Third Party Collect" at bounding box center [55, 113] width 81 height 11
click at [15, 109] on select "Sender Recipient Third Party Collect" at bounding box center [55, 113] width 81 height 11
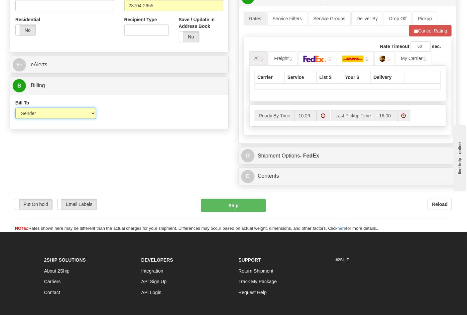
click at [39, 118] on select "Sender Recipient Third Party Collect" at bounding box center [55, 113] width 81 height 11
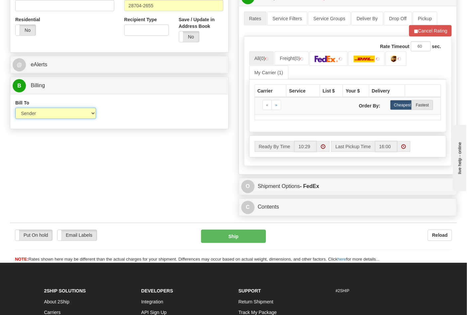
select select "2"
click at [15, 109] on select "Sender Recipient Third Party Collect" at bounding box center [55, 113] width 81 height 11
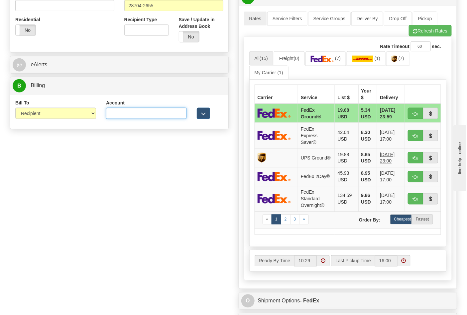
click at [126, 112] on input "Account" at bounding box center [146, 113] width 81 height 11
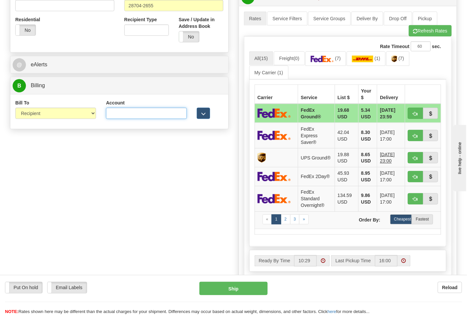
paste input "103014760"
type input "103014760"
click at [334, 58] on img at bounding box center [321, 59] width 23 height 7
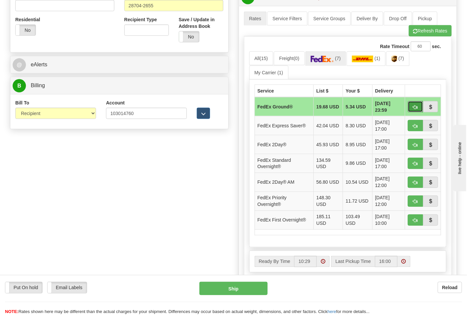
click at [415, 110] on button "button" at bounding box center [414, 106] width 15 height 11
type input "92"
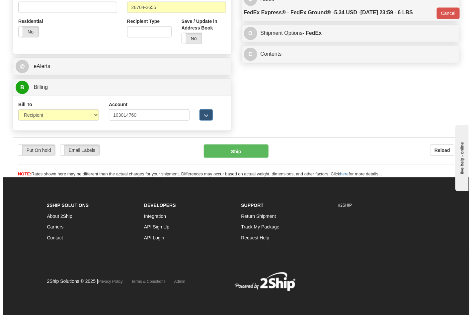
scroll to position [248, 0]
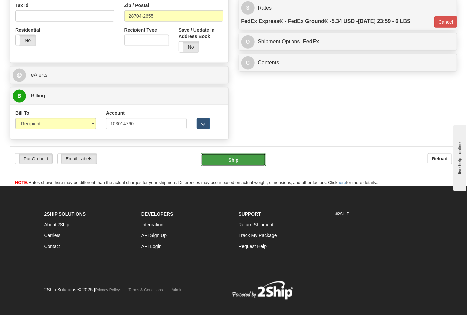
click button "Ship"
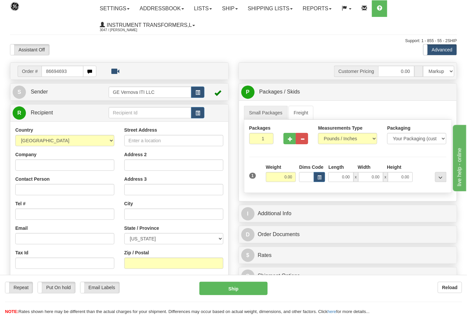
type input "86694693"
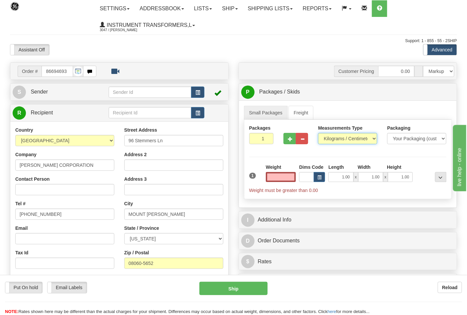
type input "0.00"
click at [336, 140] on select "Pounds / Inches Kilograms / Centimeters" at bounding box center [347, 138] width 59 height 11
select select "0"
click at [318, 133] on select "Pounds / Inches Kilograms / Centimeters" at bounding box center [347, 138] width 59 height 11
click at [293, 181] on input "0.00" at bounding box center [281, 177] width 30 height 10
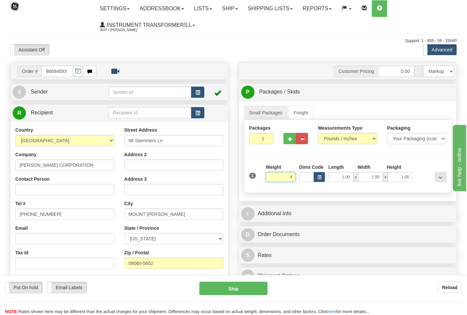
click button "Delete" at bounding box center [0, 0] width 0 height 0
type input "4.00"
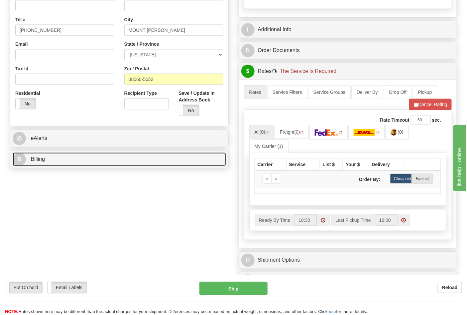
click at [75, 158] on link "B Billing" at bounding box center [119, 160] width 213 height 14
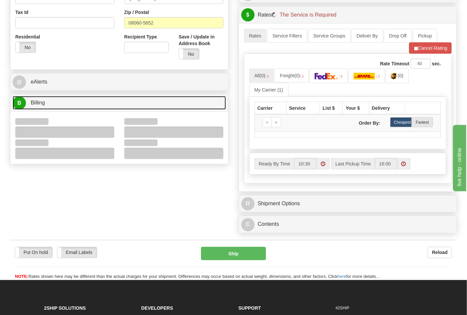
scroll to position [295, 0]
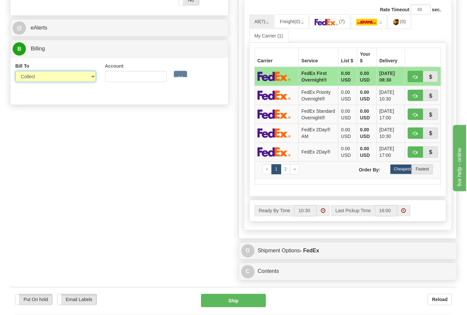
click at [41, 78] on select "Sender Recipient Third Party Collect" at bounding box center [55, 76] width 81 height 11
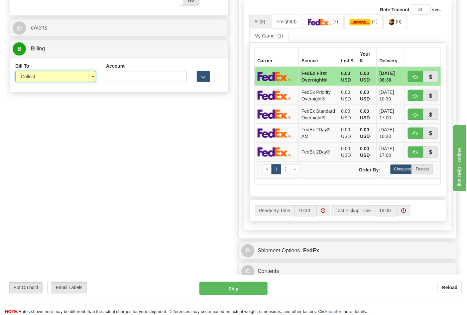
select select "2"
click at [15, 72] on select "Sender Recipient Third Party Collect" at bounding box center [55, 76] width 81 height 11
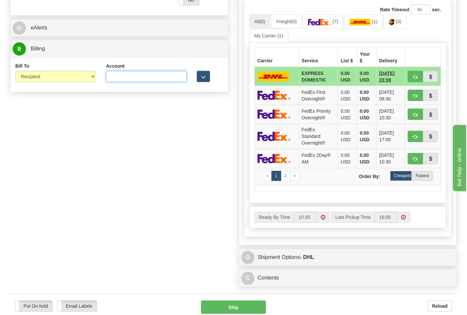
click at [130, 82] on input "Account" at bounding box center [146, 76] width 81 height 11
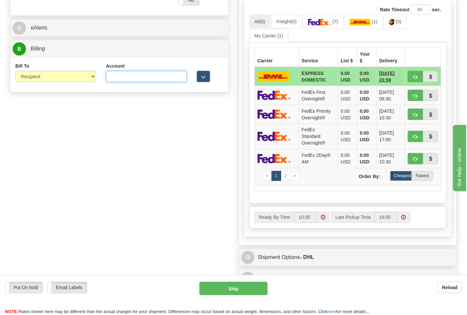
paste input "103538629"
type input "103538629"
click at [337, 24] on span "(7)" at bounding box center [335, 21] width 6 height 5
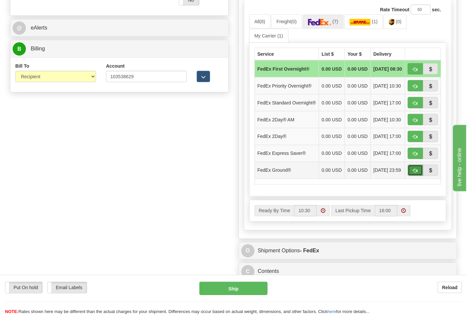
click at [414, 173] on span "button" at bounding box center [415, 171] width 5 height 4
type input "92"
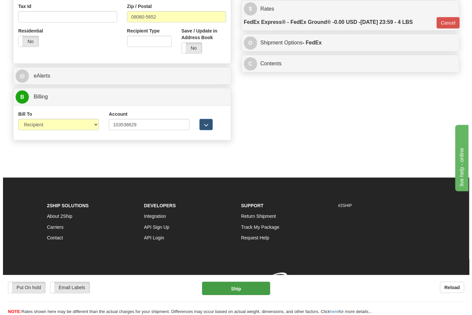
scroll to position [257, 0]
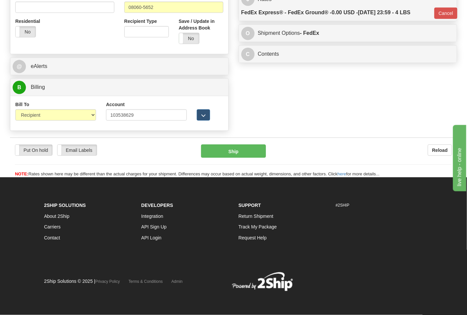
click at [216, 143] on div "Put On hold Put On hold Email Labels Email Labels Edit Reload Ship Reload" at bounding box center [233, 158] width 447 height 40
click at [223, 149] on button "Ship" at bounding box center [233, 151] width 64 height 13
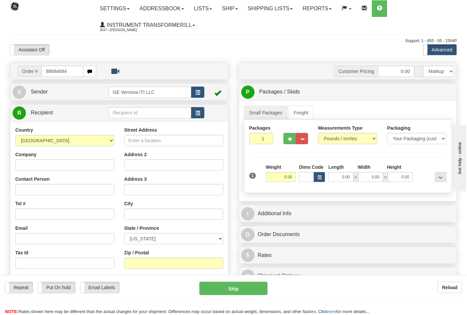
type input "86694694"
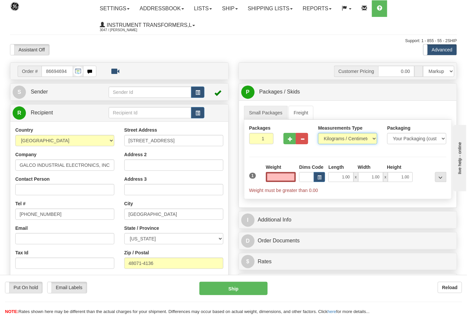
type input "0.00"
click at [330, 140] on select "Pounds / Inches Kilograms / Centimeters" at bounding box center [347, 138] width 59 height 11
select select "0"
click at [318, 133] on select "Pounds / Inches Kilograms / Centimeters" at bounding box center [347, 138] width 59 height 11
click at [294, 177] on input "0.00" at bounding box center [281, 177] width 30 height 10
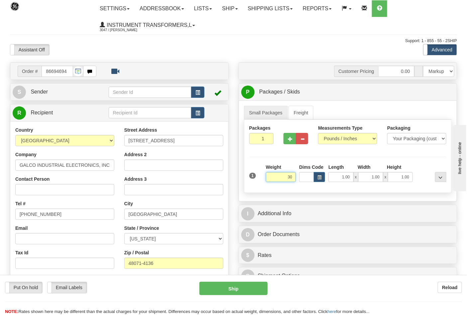
click button "Delete" at bounding box center [0, 0] width 0 height 0
type input "30.00"
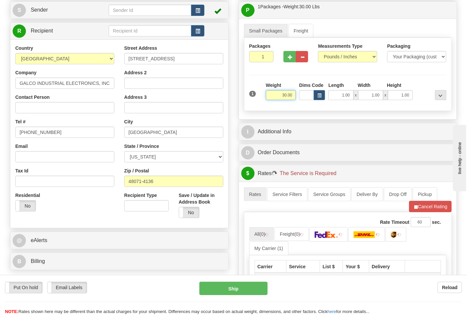
scroll to position [184, 0]
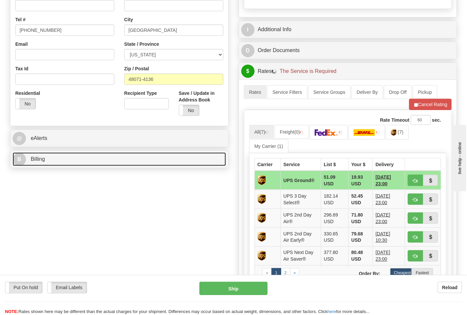
click at [72, 155] on link "B Billing" at bounding box center [119, 160] width 213 height 14
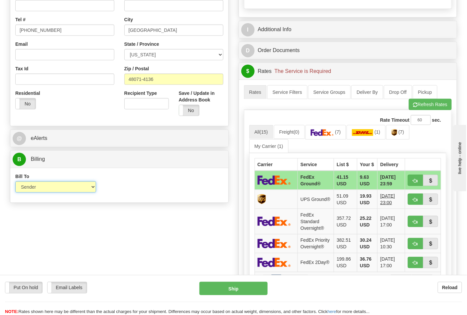
click at [56, 186] on select "Sender Recipient Third Party Collect" at bounding box center [55, 187] width 81 height 11
select select "2"
click at [15, 182] on select "Sender Recipient Third Party Collect" at bounding box center [55, 187] width 81 height 11
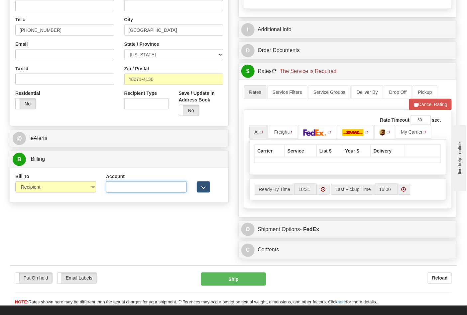
click at [123, 188] on input "Account" at bounding box center [146, 187] width 81 height 11
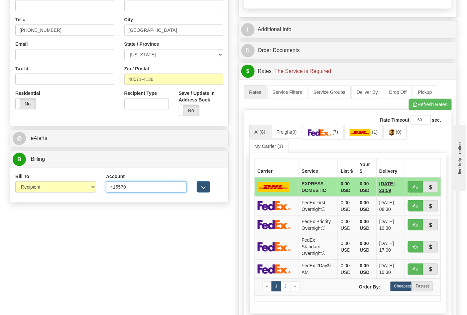
type input "415570"
click button "Delete" at bounding box center [0, 0] width 0 height 0
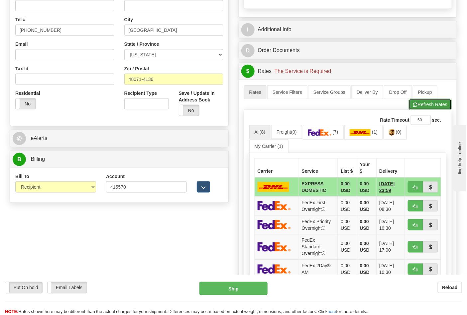
click at [426, 110] on button "Refresh Rates" at bounding box center [429, 104] width 43 height 11
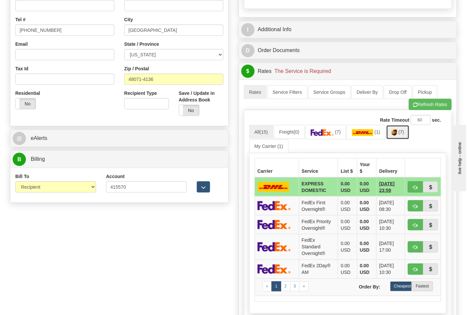
click at [403, 137] on link "(7)" at bounding box center [397, 132] width 23 height 14
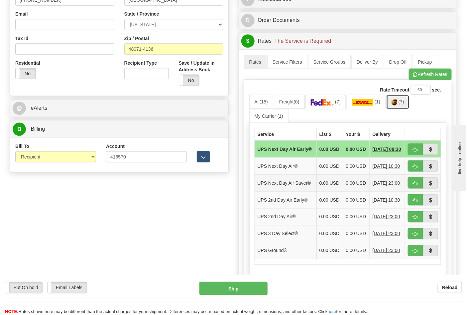
scroll to position [258, 0]
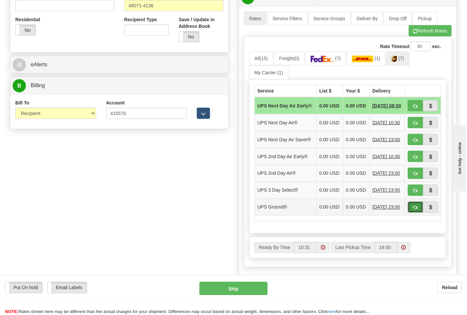
click at [413, 213] on button "button" at bounding box center [414, 207] width 15 height 11
type input "03"
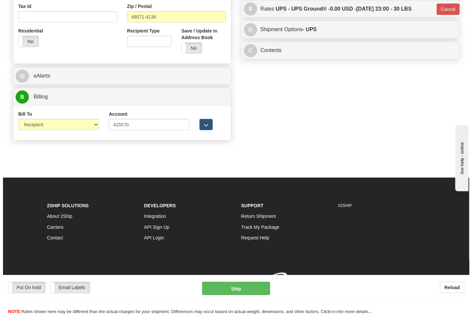
scroll to position [248, 0]
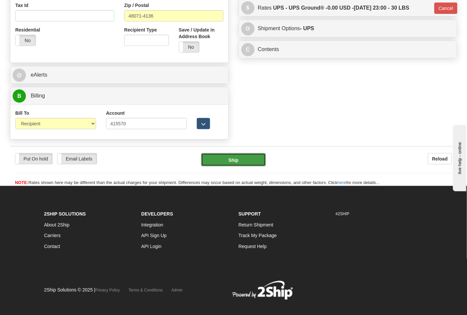
click at [230, 156] on button "Ship" at bounding box center [233, 159] width 64 height 13
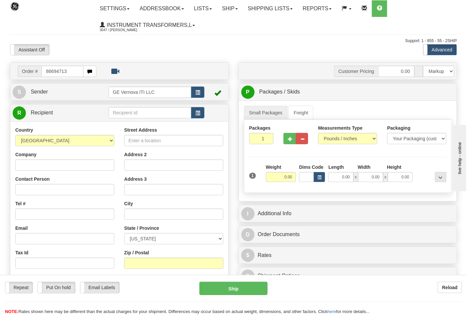
type input "86694713"
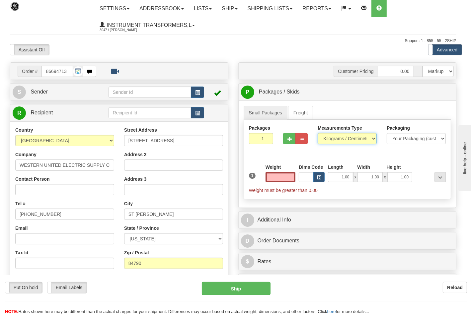
type input "0.00"
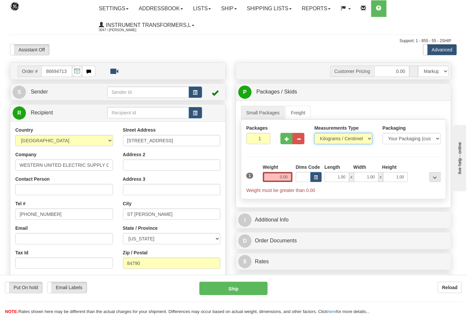
click at [331, 142] on select "Pounds / Inches Kilograms / Centimeters" at bounding box center [343, 138] width 58 height 11
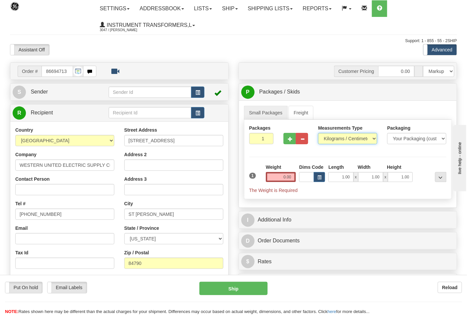
select select "0"
click at [318, 133] on select "Pounds / Inches Kilograms / Centimeters" at bounding box center [347, 138] width 59 height 11
click at [288, 183] on div "Weight 0.00" at bounding box center [281, 175] width 34 height 23
click at [292, 179] on input "0.00" at bounding box center [281, 177] width 30 height 10
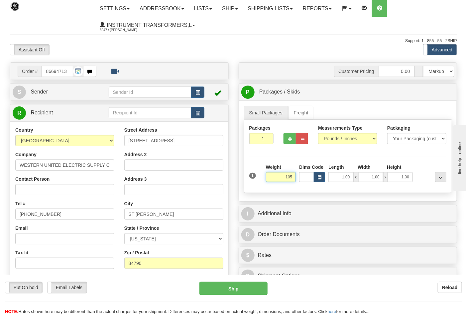
click button "Delete" at bounding box center [0, 0] width 0 height 0
type input "105.00"
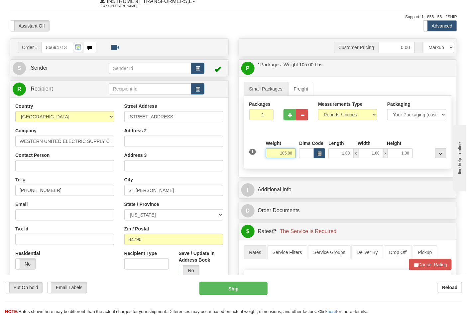
scroll to position [37, 0]
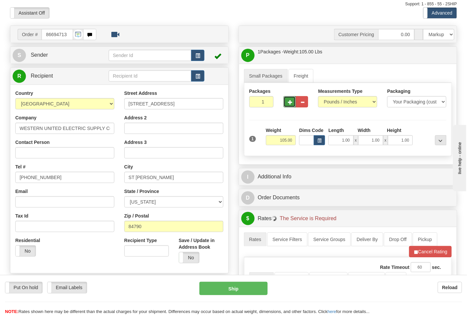
click at [292, 102] on span "button" at bounding box center [290, 102] width 5 height 4
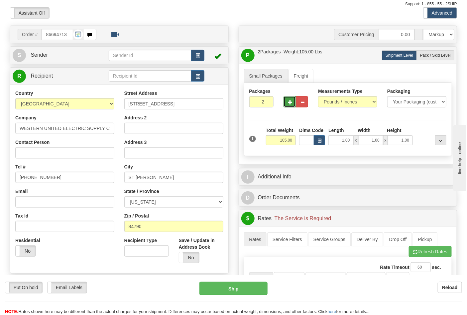
click at [288, 103] on span "button" at bounding box center [290, 102] width 5 height 4
type input "5"
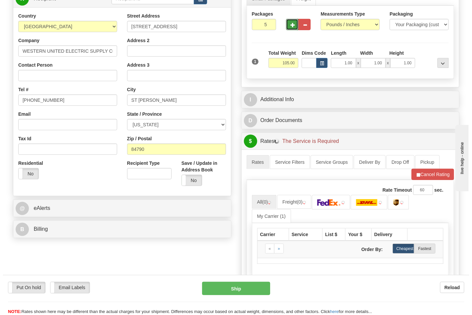
scroll to position [221, 0]
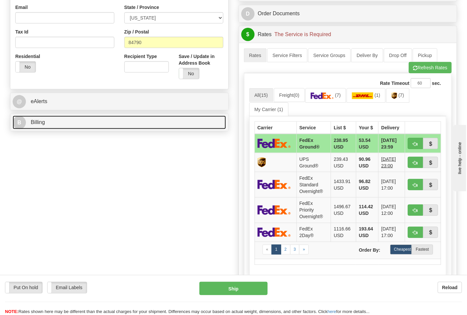
click at [48, 128] on link "B Billing" at bounding box center [119, 123] width 213 height 14
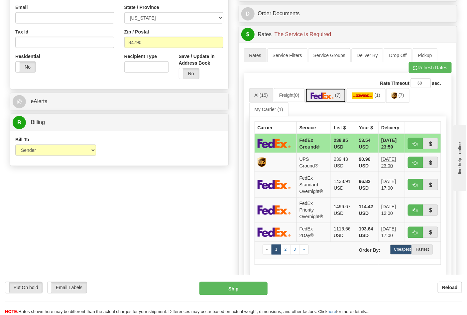
click at [330, 98] on img at bounding box center [321, 96] width 23 height 7
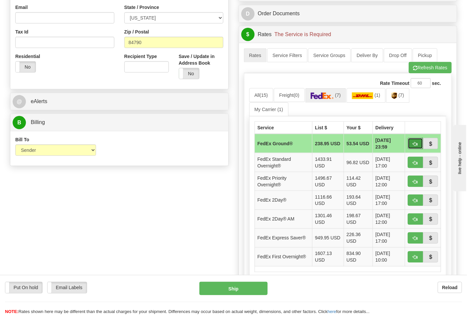
click at [414, 146] on span "button" at bounding box center [415, 144] width 5 height 4
type input "92"
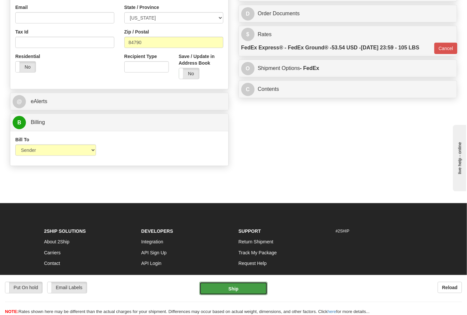
click at [246, 290] on button "Ship" at bounding box center [233, 288] width 68 height 13
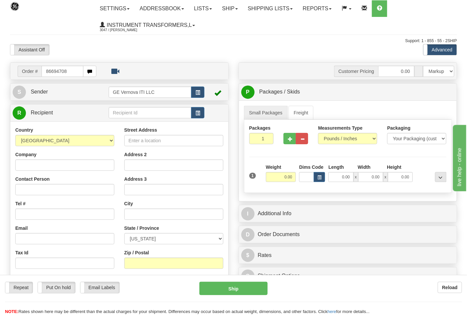
type input "86694708"
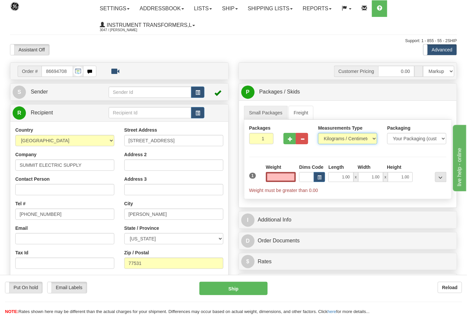
type input "0.00"
click at [334, 141] on select "Pounds / Inches Kilograms / Centimeters" at bounding box center [347, 138] width 59 height 11
select select "0"
click at [318, 133] on select "Pounds / Inches Kilograms / Centimeters" at bounding box center [347, 138] width 59 height 11
click at [291, 180] on input "0.00" at bounding box center [281, 177] width 30 height 10
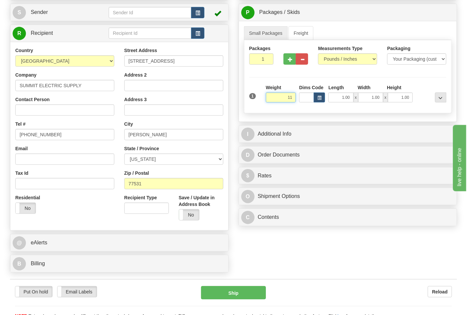
scroll to position [184, 0]
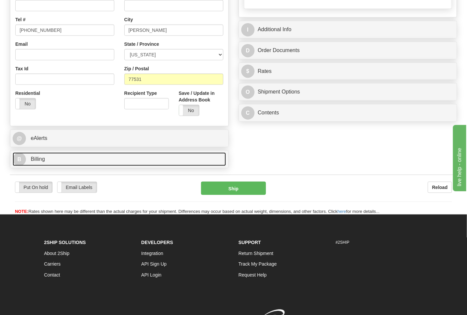
type input "11.00"
click at [62, 158] on link "B Billing" at bounding box center [119, 160] width 213 height 14
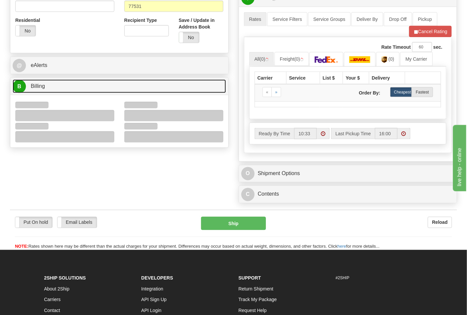
scroll to position [258, 0]
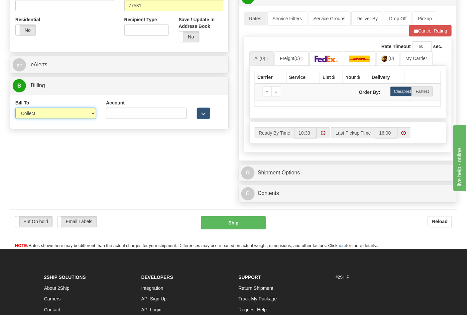
click at [42, 108] on select "Sender Recipient Third Party Collect" at bounding box center [55, 113] width 81 height 11
click at [15, 109] on select "Sender Recipient Third Party Collect" at bounding box center [55, 113] width 81 height 11
click at [38, 118] on select "Sender Recipient Third Party Collect" at bounding box center [55, 113] width 81 height 11
select select "2"
click at [15, 109] on select "Sender Recipient Third Party Collect" at bounding box center [55, 113] width 81 height 11
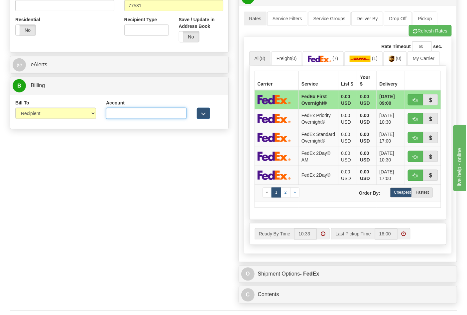
click at [133, 112] on input "Account" at bounding box center [146, 113] width 81 height 11
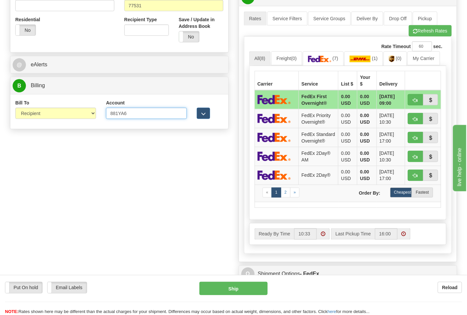
type input "881YA6"
click button "Delete" at bounding box center [0, 0] width 0 height 0
click at [423, 37] on button "Refresh Rates" at bounding box center [429, 30] width 43 height 11
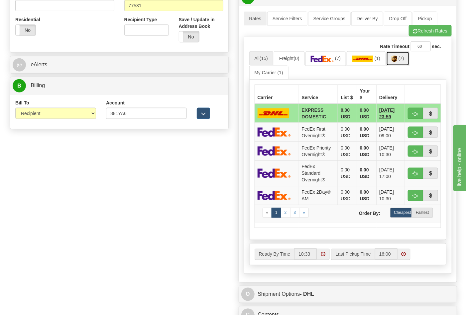
click at [403, 62] on link "(7)" at bounding box center [397, 58] width 23 height 14
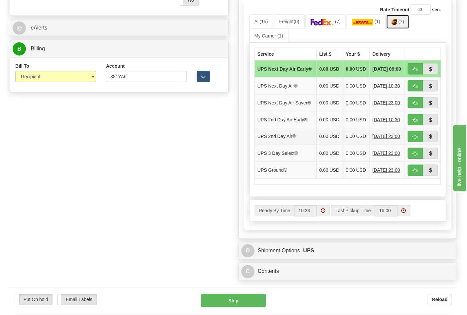
scroll to position [369, 0]
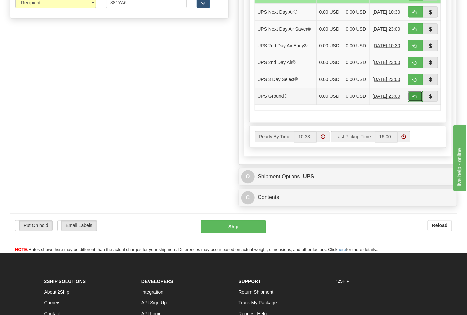
click at [414, 99] on span "button" at bounding box center [415, 97] width 5 height 4
type input "03"
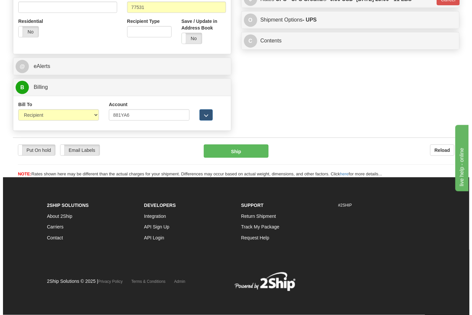
scroll to position [257, 0]
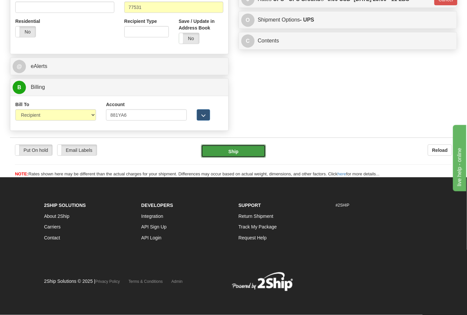
drag, startPoint x: 255, startPoint y: 144, endPoint x: 253, endPoint y: 148, distance: 4.6
click at [253, 148] on button "Ship" at bounding box center [233, 151] width 64 height 13
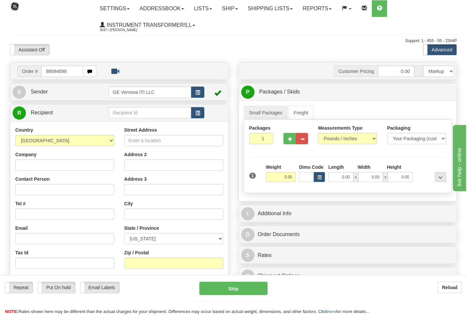
type input "86694698"
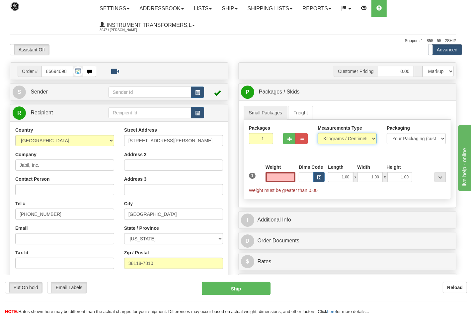
type input "0.00"
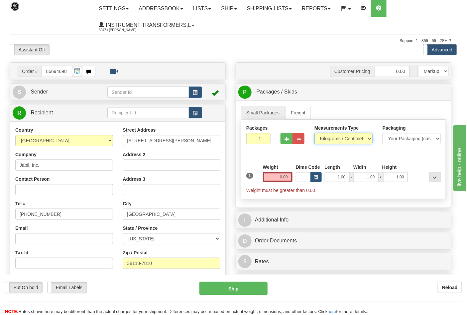
click at [329, 140] on select "Pounds / Inches Kilograms / Centimeters" at bounding box center [343, 138] width 58 height 11
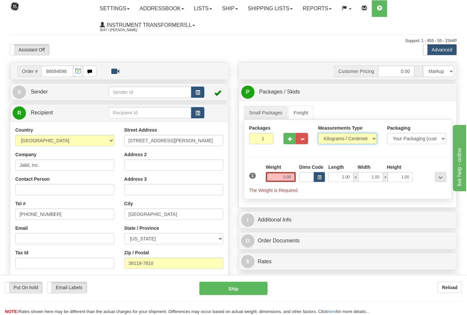
select select "0"
click at [318, 133] on select "Pounds / Inches Kilograms / Centimeters" at bounding box center [347, 138] width 59 height 11
click at [289, 141] on span "button" at bounding box center [290, 139] width 5 height 4
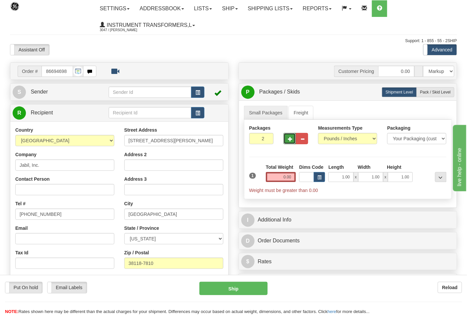
click at [290, 141] on span "button" at bounding box center [290, 139] width 5 height 4
type input "3"
click at [291, 177] on input "0.00" at bounding box center [281, 177] width 30 height 10
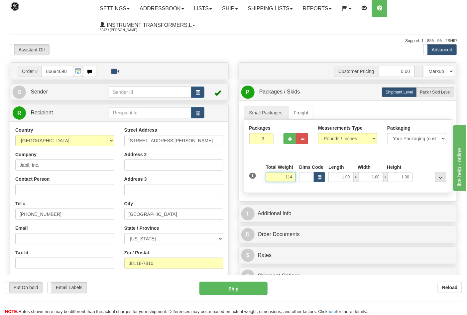
click button "Delete" at bounding box center [0, 0] width 0 height 0
type input "114.00"
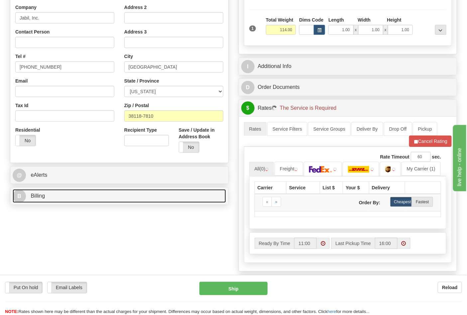
click at [70, 202] on link "B Billing" at bounding box center [119, 197] width 213 height 14
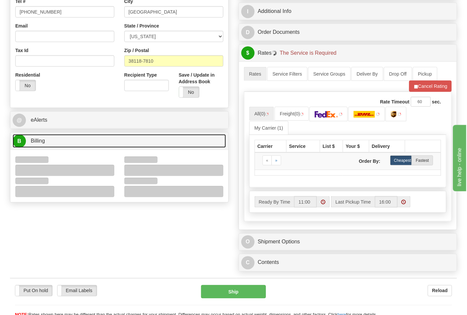
scroll to position [258, 0]
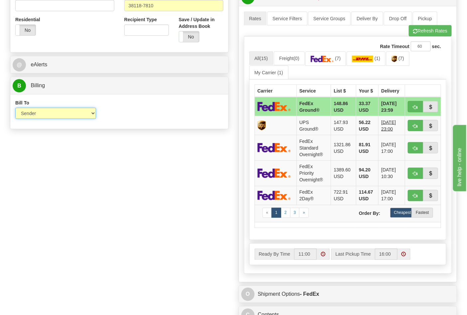
click at [65, 112] on select "Sender Recipient Third Party Collect" at bounding box center [55, 113] width 81 height 11
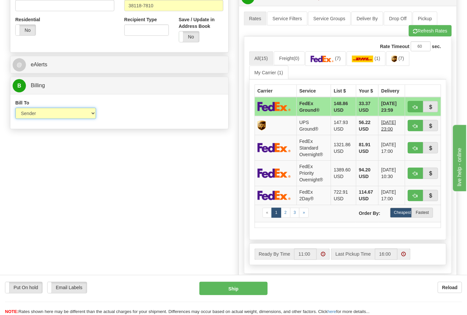
select select "2"
click at [15, 109] on select "Sender Recipient Third Party Collect" at bounding box center [55, 113] width 81 height 11
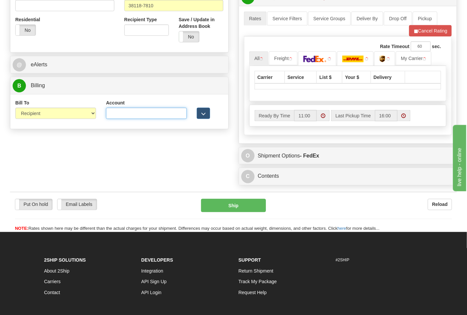
click at [147, 115] on input "Account" at bounding box center [146, 113] width 81 height 11
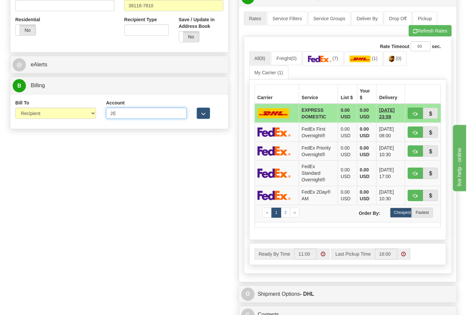
type input "2E882V"
click at [419, 35] on button "Refresh Rates" at bounding box center [429, 30] width 43 height 11
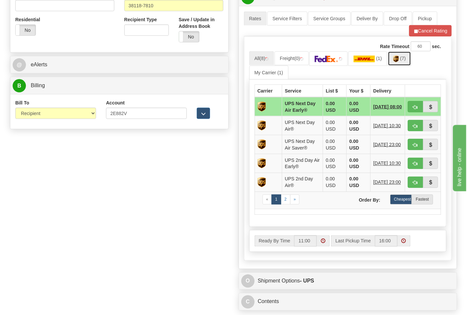
drag, startPoint x: 404, startPoint y: 60, endPoint x: 401, endPoint y: 62, distance: 3.7
click at [404, 61] on span "(7)" at bounding box center [403, 58] width 6 height 5
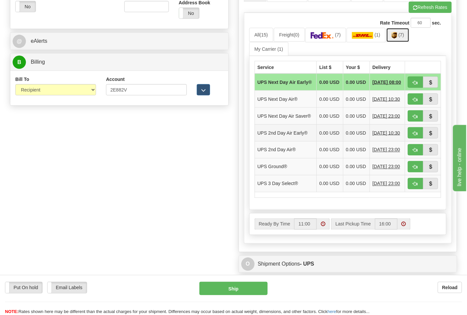
scroll to position [295, 0]
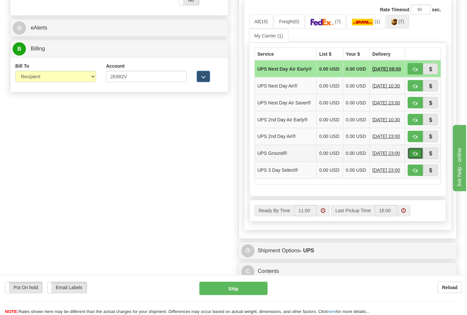
click at [414, 156] on span "button" at bounding box center [415, 154] width 5 height 4
type input "03"
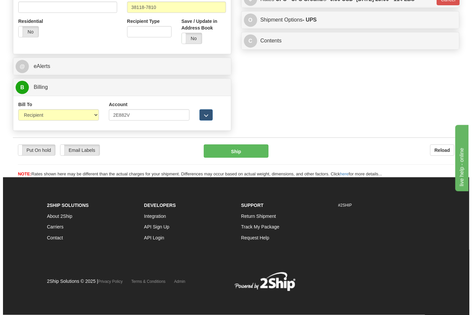
scroll to position [257, 0]
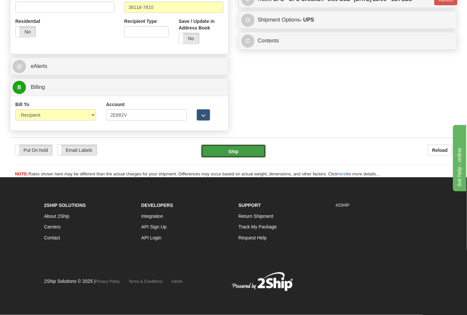
click at [241, 152] on button "Ship" at bounding box center [233, 151] width 64 height 13
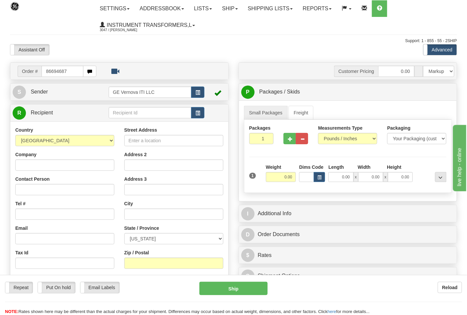
type input "86694687"
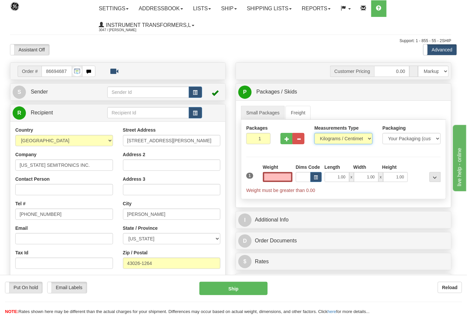
type input "0.00"
click at [325, 141] on select "Pounds / Inches Kilograms / Centimeters" at bounding box center [343, 138] width 58 height 11
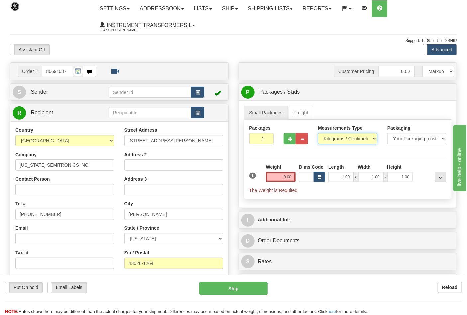
select select "0"
click at [318, 133] on select "Pounds / Inches Kilograms / Centimeters" at bounding box center [347, 138] width 59 height 11
click at [291, 177] on input "0.00" at bounding box center [281, 177] width 30 height 10
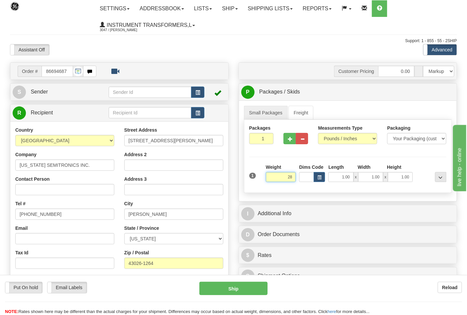
click button "Delete" at bounding box center [0, 0] width 0 height 0
type input "28.00"
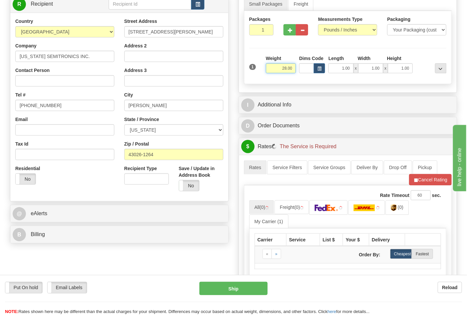
scroll to position [147, 0]
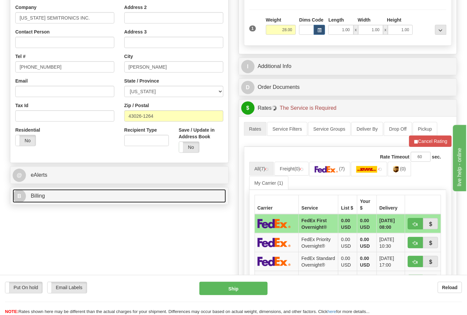
click at [77, 199] on link "B Billing" at bounding box center [119, 197] width 213 height 14
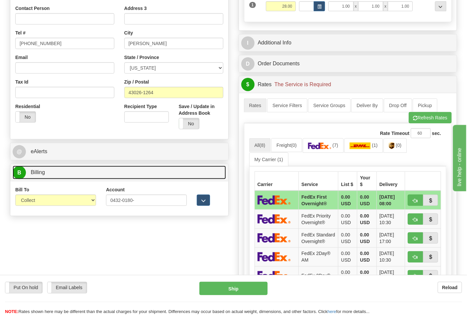
scroll to position [184, 0]
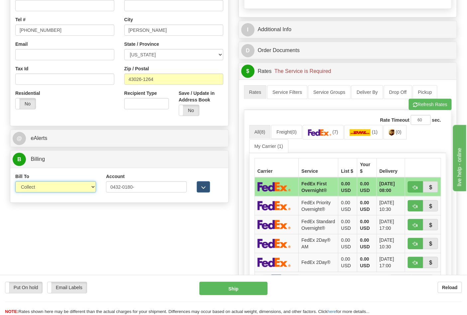
click at [51, 190] on select "Sender Recipient Third Party Collect" at bounding box center [55, 187] width 81 height 11
select select "2"
click at [15, 182] on select "Sender Recipient Third Party Collect" at bounding box center [55, 187] width 81 height 11
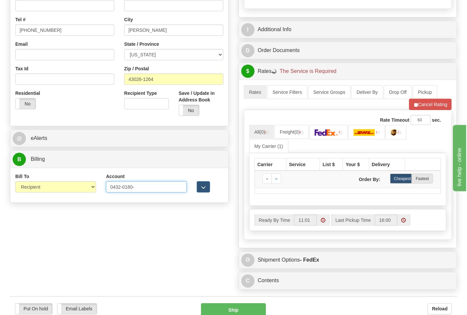
click at [123, 187] on input "0432-0180-" at bounding box center [146, 187] width 81 height 11
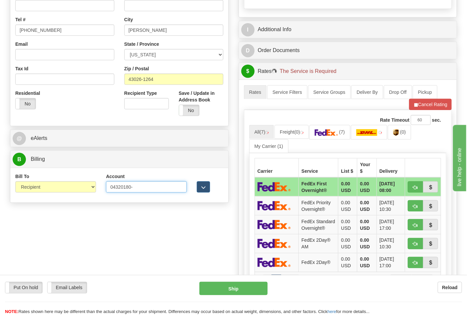
click at [142, 191] on input "04320180-" at bounding box center [146, 187] width 81 height 11
type input "043201808"
click button "Delete" at bounding box center [0, 0] width 0 height 0
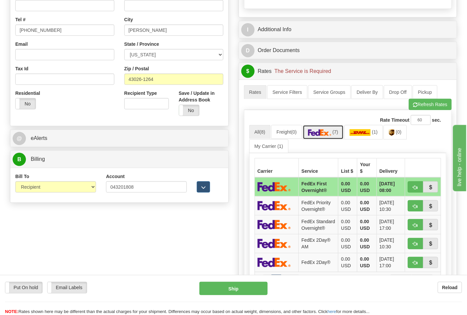
click at [331, 136] on img at bounding box center [319, 132] width 23 height 7
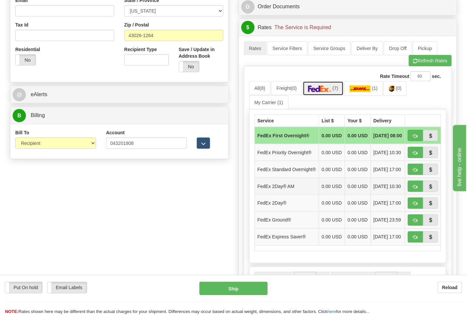
scroll to position [295, 0]
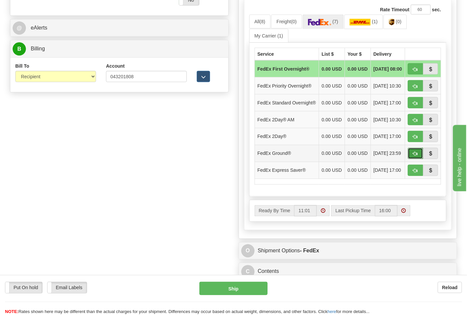
click at [412, 159] on button "button" at bounding box center [414, 153] width 15 height 11
type input "92"
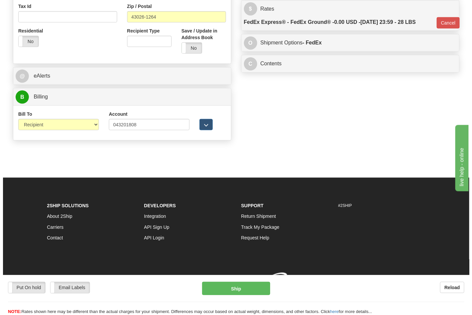
scroll to position [257, 0]
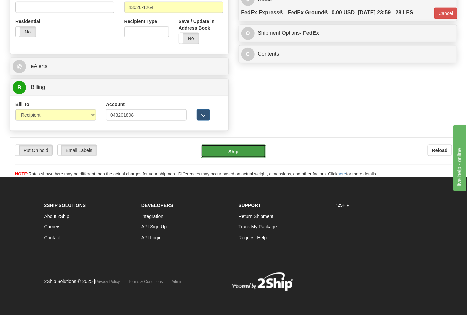
click at [237, 154] on button "Ship" at bounding box center [233, 151] width 64 height 13
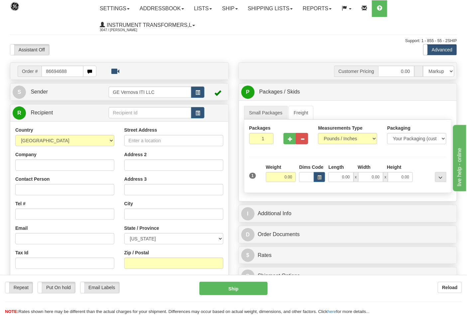
type input "86694688"
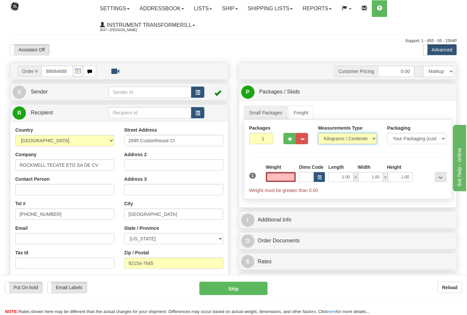
type input "0.00"
click at [330, 143] on select "Pounds / Inches Kilograms / Centimeters" at bounding box center [347, 138] width 59 height 11
select select "0"
click at [318, 133] on select "Pounds / Inches Kilograms / Centimeters" at bounding box center [347, 138] width 59 height 11
click at [294, 178] on input "0.00" at bounding box center [281, 177] width 30 height 10
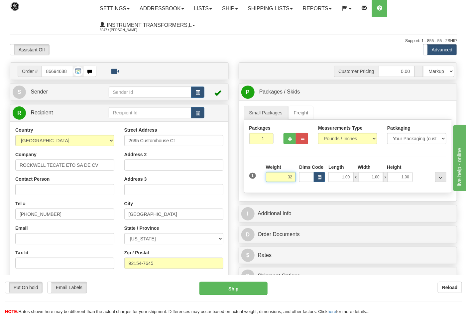
click button "Delete" at bounding box center [0, 0] width 0 height 0
type input "32.00"
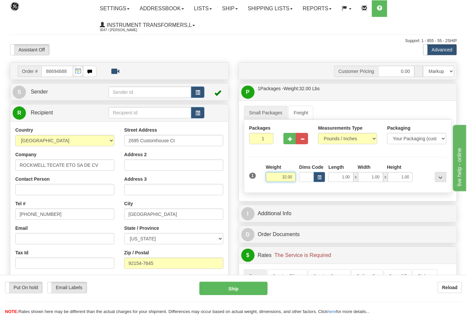
scroll to position [111, 0]
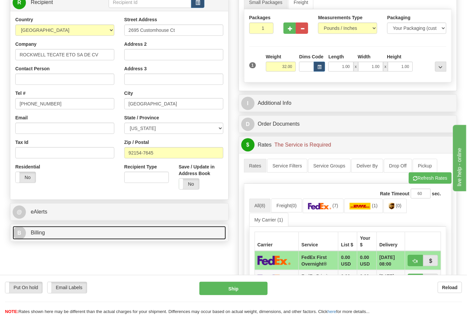
click at [73, 232] on link "B Billing" at bounding box center [119, 233] width 213 height 14
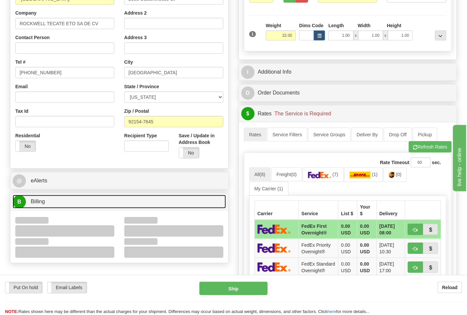
scroll to position [184, 0]
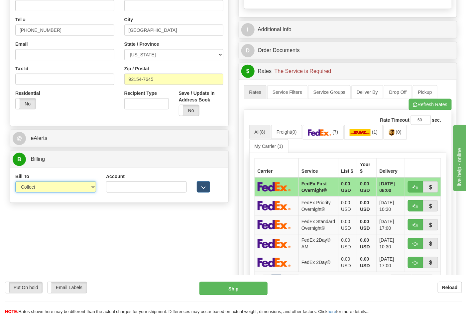
drag, startPoint x: 42, startPoint y: 189, endPoint x: 40, endPoint y: 193, distance: 4.5
click at [42, 189] on select "Sender Recipient Third Party Collect" at bounding box center [55, 187] width 81 height 11
select select "2"
click at [15, 182] on select "Sender Recipient Third Party Collect" at bounding box center [55, 187] width 81 height 11
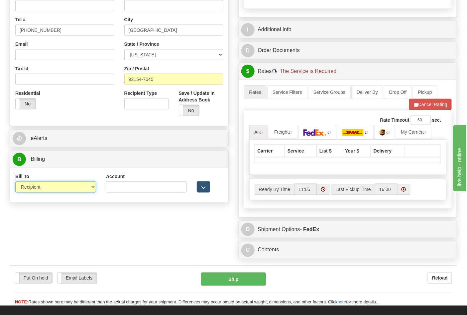
drag, startPoint x: 38, startPoint y: 187, endPoint x: 37, endPoint y: 193, distance: 5.7
click at [38, 187] on select "Sender Recipient Third Party Collect" at bounding box center [55, 187] width 81 height 11
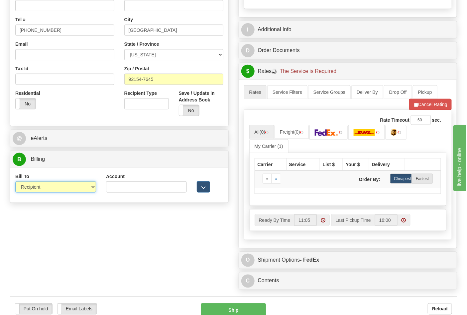
click at [15, 182] on select "Sender Recipient Third Party Collect" at bounding box center [55, 187] width 81 height 11
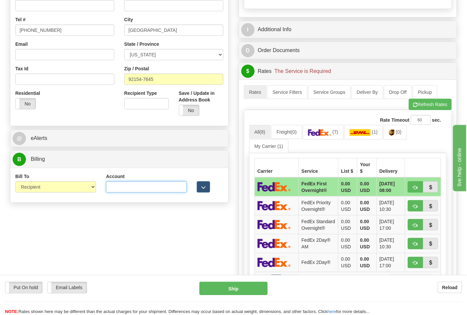
click at [150, 192] on input "Account" at bounding box center [146, 187] width 81 height 11
paste input "688W15"
type input "688W15"
click at [413, 107] on span "button" at bounding box center [415, 105] width 5 height 4
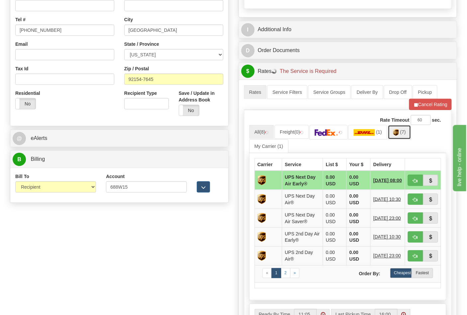
click at [398, 136] on img at bounding box center [396, 132] width 6 height 7
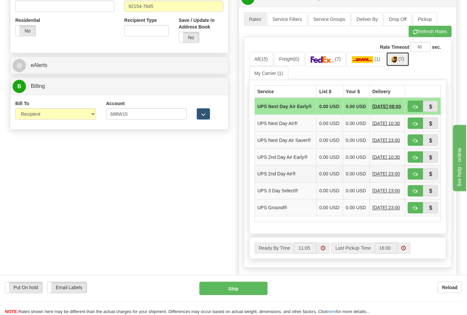
scroll to position [258, 0]
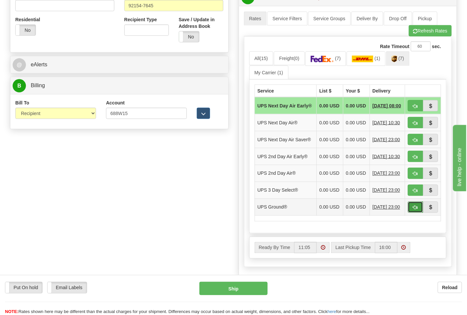
click at [413, 213] on button "button" at bounding box center [414, 207] width 15 height 11
type input "03"
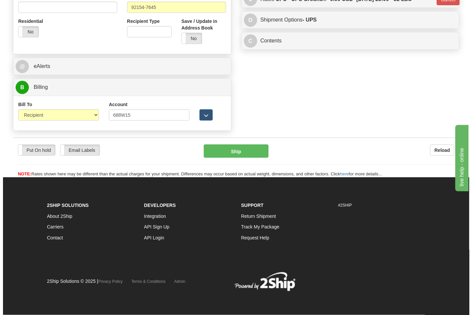
scroll to position [248, 0]
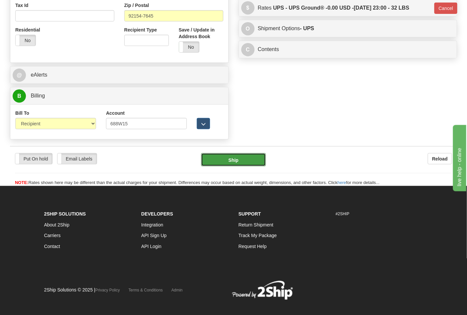
click at [234, 163] on button "Ship" at bounding box center [233, 159] width 64 height 13
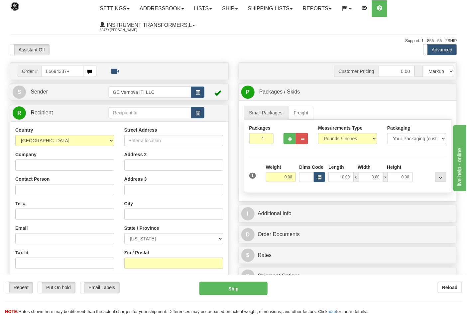
type input "86694387+"
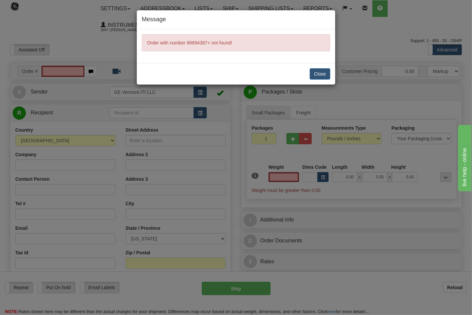
type input "0.00"
click at [319, 75] on button "Close" at bounding box center [320, 73] width 21 height 11
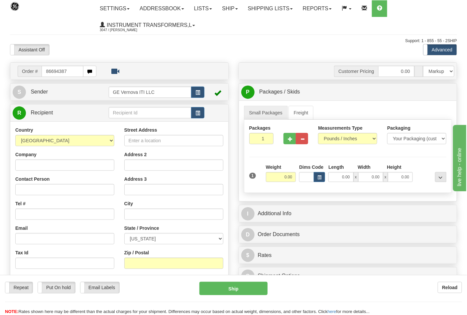
type input "86694387"
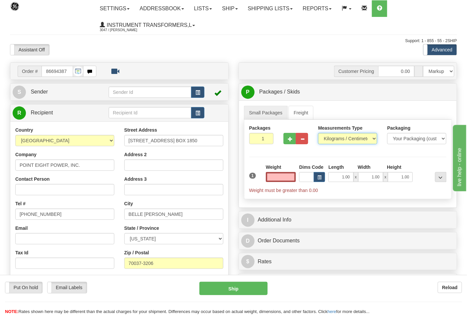
type input "0.00"
click at [334, 137] on select "Pounds / Inches Kilograms / Centimeters" at bounding box center [347, 138] width 59 height 11
select select "0"
click at [318, 133] on select "Pounds / Inches Kilograms / Centimeters" at bounding box center [347, 138] width 59 height 11
click at [287, 140] on button "button" at bounding box center [289, 138] width 12 height 11
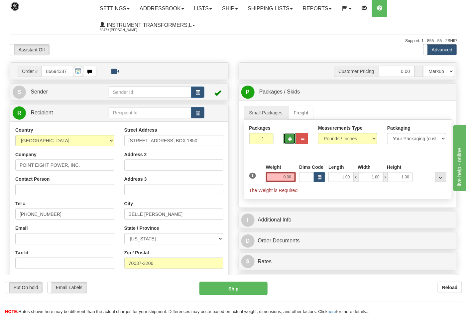
type input "2"
click at [292, 180] on input "0.00" at bounding box center [281, 177] width 30 height 10
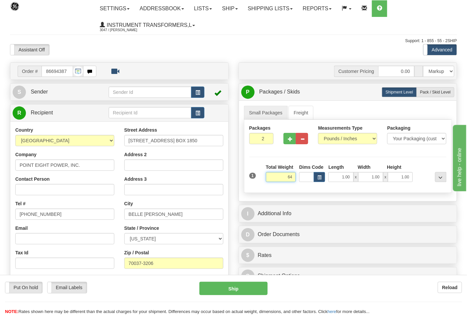
click button "Delete" at bounding box center [0, 0] width 0 height 0
type input "64.00"
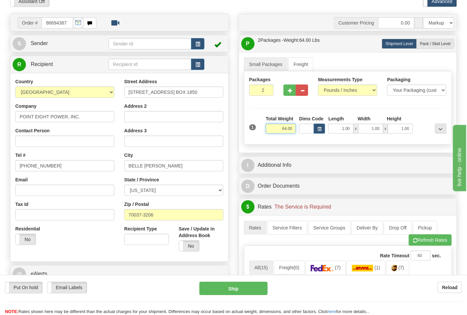
scroll to position [111, 0]
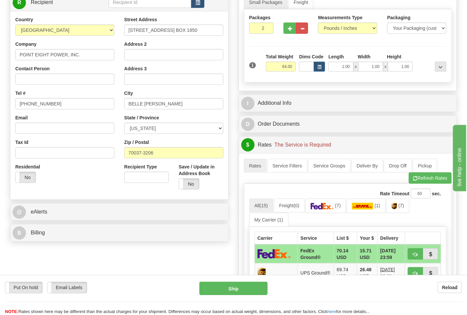
click at [101, 227] on div "B Billing" at bounding box center [119, 233] width 218 height 17
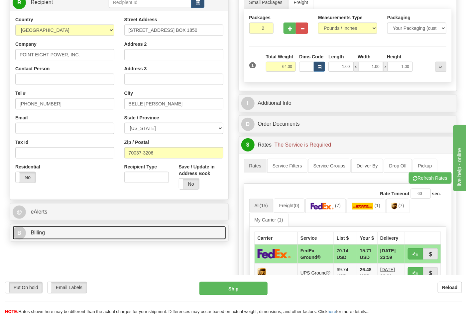
click at [101, 232] on link "B Billing" at bounding box center [119, 233] width 213 height 14
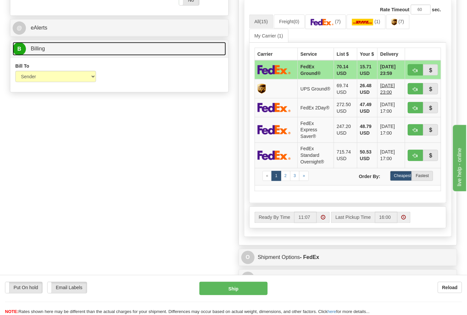
scroll to position [147, 0]
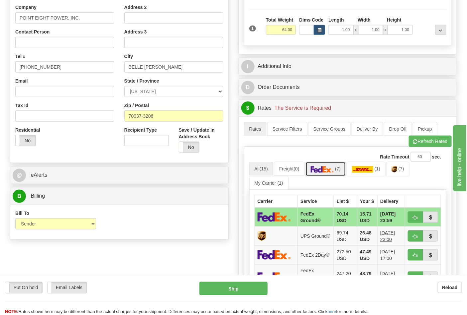
click at [329, 173] on img at bounding box center [321, 169] width 23 height 7
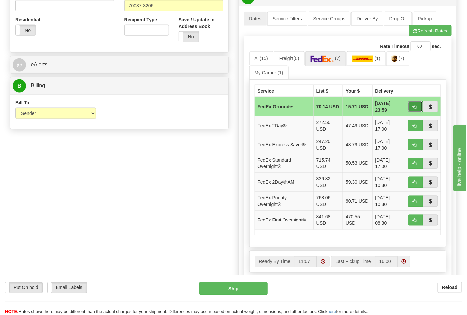
click at [417, 108] on span "button" at bounding box center [415, 107] width 5 height 4
type input "92"
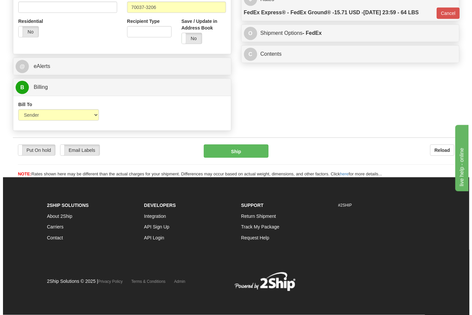
scroll to position [248, 0]
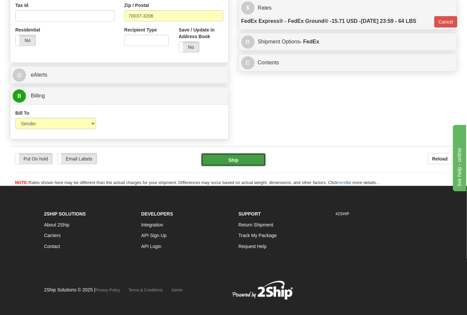
click at [235, 157] on button "Ship" at bounding box center [233, 159] width 64 height 13
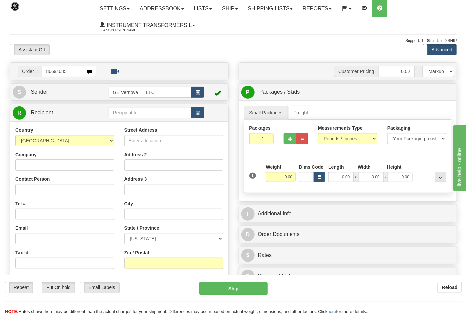
type input "86694685"
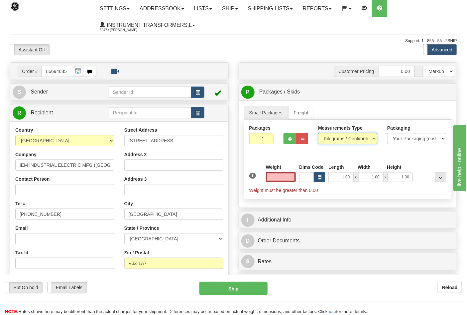
type input "0.00"
click at [334, 139] on select "Pounds / Inches Kilograms / Centimeters" at bounding box center [347, 138] width 59 height 11
select select "0"
click at [318, 133] on select "Pounds / Inches Kilograms / Centimeters" at bounding box center [347, 138] width 59 height 11
click at [290, 178] on input "0.00" at bounding box center [281, 177] width 30 height 10
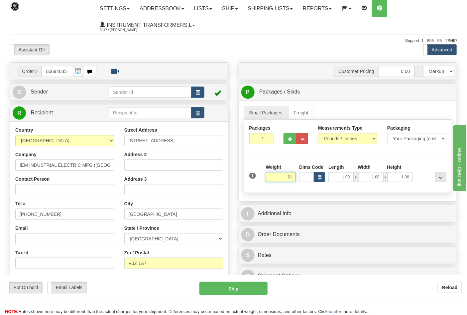
click button "Delete" at bounding box center [0, 0] width 0 height 0
type input "21.00"
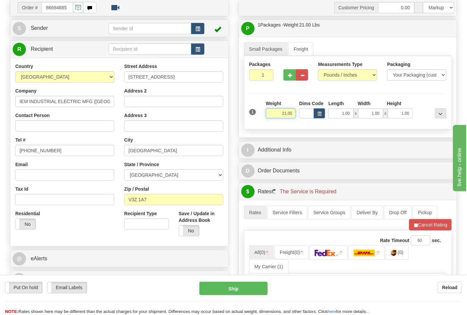
scroll to position [147, 0]
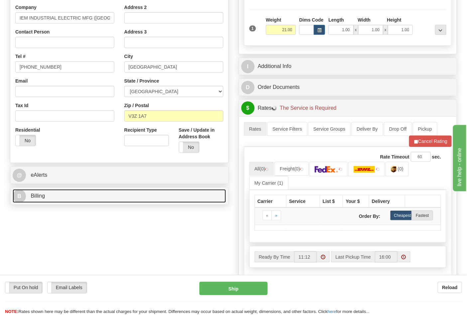
click at [52, 196] on link "B Billing" at bounding box center [119, 197] width 213 height 14
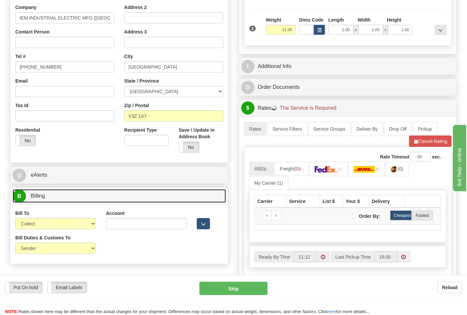
scroll to position [184, 0]
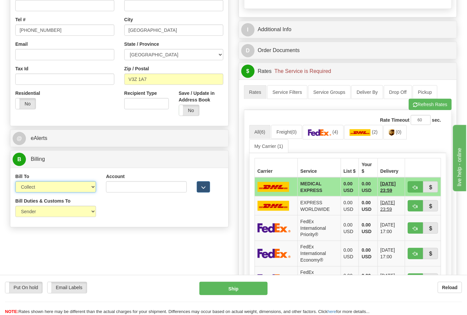
click at [44, 193] on select "Sender Recipient Third Party Collect" at bounding box center [55, 187] width 81 height 11
select select "2"
click at [15, 182] on select "Sender Recipient Third Party Collect" at bounding box center [55, 187] width 81 height 11
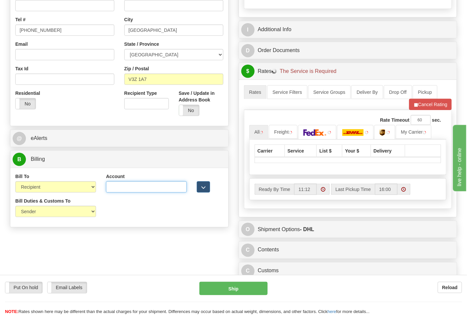
click at [113, 187] on input "Account" at bounding box center [146, 187] width 81 height 11
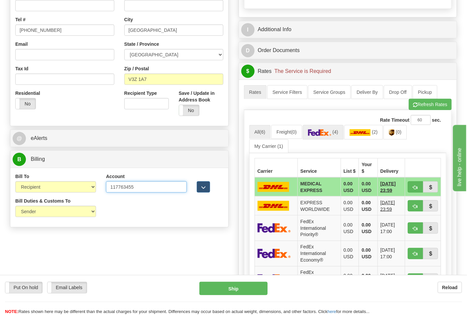
type input "117763455"
click at [336, 136] on link "(4)" at bounding box center [322, 132] width 41 height 14
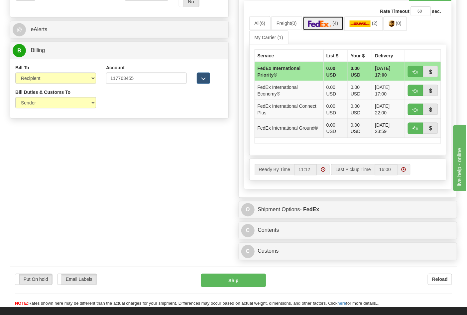
scroll to position [295, 0]
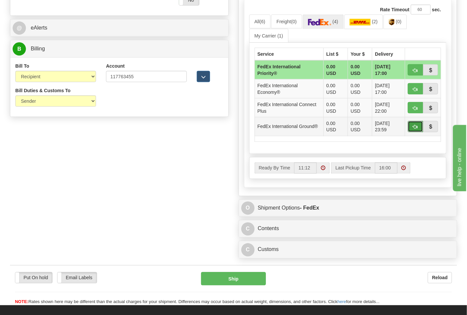
click at [413, 127] on span "button" at bounding box center [415, 127] width 5 height 4
type input "92"
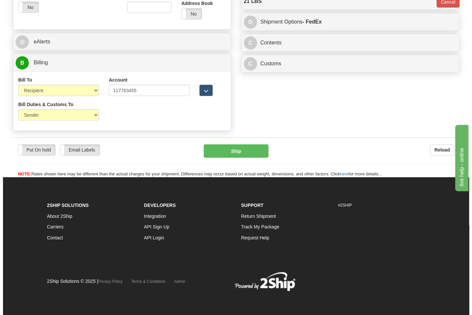
scroll to position [278, 0]
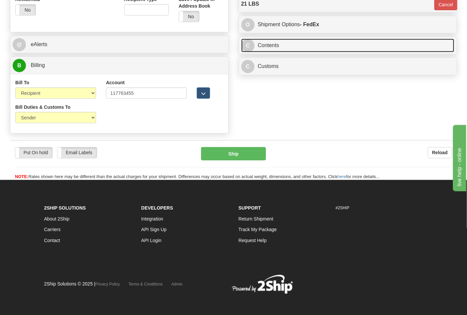
drag, startPoint x: 274, startPoint y: 47, endPoint x: 290, endPoint y: 51, distance: 16.4
click at [275, 47] on link "C Contents" at bounding box center [347, 46] width 213 height 14
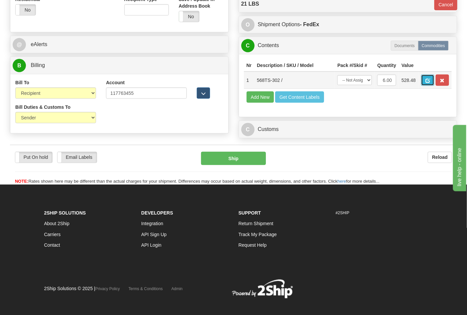
click at [430, 81] on span "button" at bounding box center [427, 81] width 5 height 4
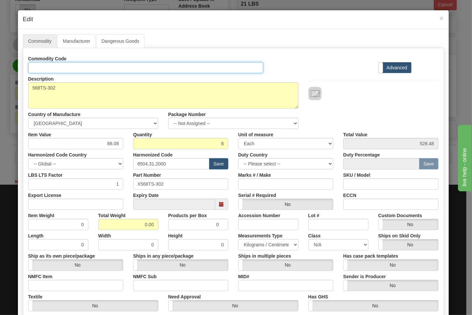
drag, startPoint x: 146, startPoint y: 66, endPoint x: 147, endPoint y: 73, distance: 7.7
click at [146, 66] on input "Id" at bounding box center [145, 67] width 235 height 11
type input "TRANSFORMERS"
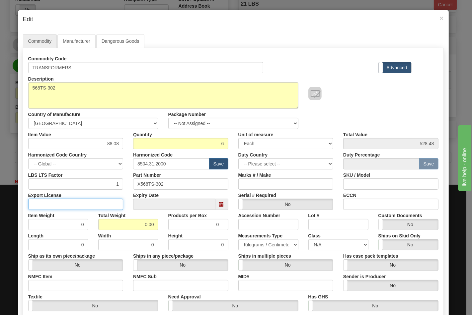
click at [107, 204] on input "Export License" at bounding box center [75, 204] width 95 height 11
type input "N/A"
drag, startPoint x: 141, startPoint y: 224, endPoint x: 171, endPoint y: 224, distance: 29.9
click at [171, 224] on div "Item Weight 0 Total Weight 0.00 Products per Box 0 Accession Number Lot # Custo…" at bounding box center [233, 220] width 420 height 20
type input "21"
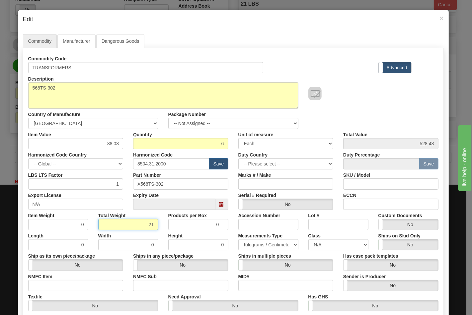
type input "3.5000"
click at [97, 290] on input "NMFC Item" at bounding box center [75, 285] width 95 height 11
type input "63170"
drag, startPoint x: 146, startPoint y: 286, endPoint x: 159, endPoint y: 286, distance: 12.3
click at [146, 286] on input "NMFC Sub" at bounding box center [180, 285] width 95 height 11
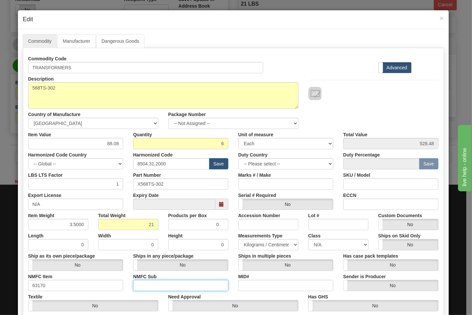
type input "4"
click at [316, 245] on select "N/A 50.0 55.0 60.0 65.0 70.0 85.0 92.5 100.0 125.0 175.0 250.0 300.0 400.0" at bounding box center [338, 244] width 60 height 11
select select "70.0"
click at [308, 239] on select "N/A 50.0 55.0 60.0 65.0 70.0 85.0 92.5 100.0 125.0 175.0 250.0 300.0 400.0" at bounding box center [338, 244] width 60 height 11
drag, startPoint x: 361, startPoint y: 204, endPoint x: 379, endPoint y: 209, distance: 18.5
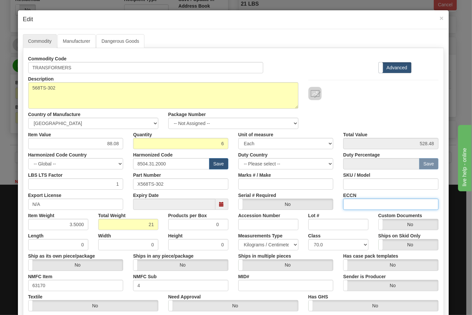
click at [361, 204] on input "ECCN" at bounding box center [390, 204] width 95 height 11
type input "EAR99"
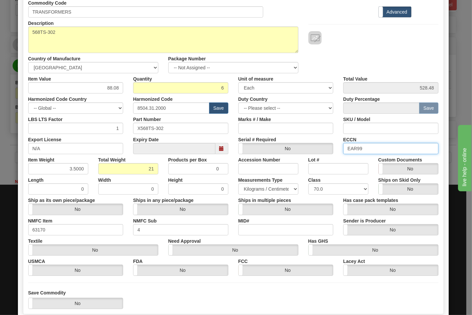
scroll to position [95, 0]
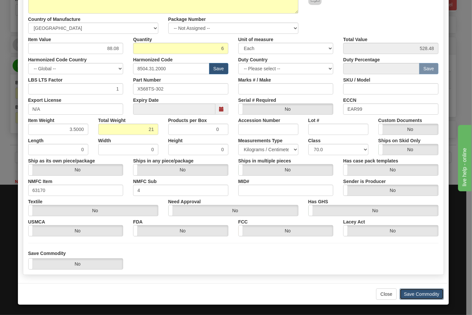
click at [418, 293] on button "Save Commodity" at bounding box center [422, 294] width 44 height 11
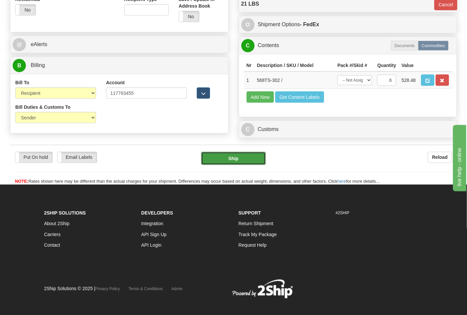
click at [233, 165] on button "Ship" at bounding box center [233, 158] width 64 height 13
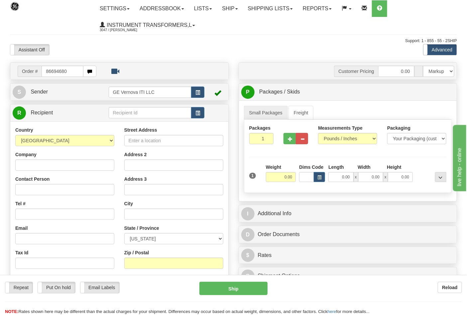
type input "86694680"
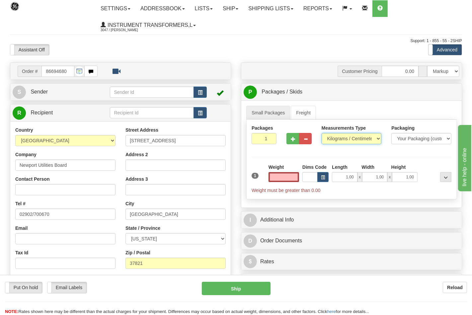
type input "0.00"
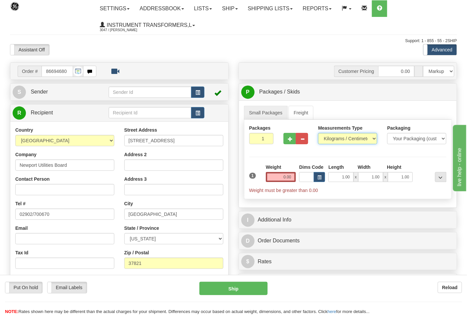
click at [328, 141] on select "Pounds / Inches Kilograms / Centimeters" at bounding box center [347, 138] width 59 height 11
select select "0"
click at [318, 133] on select "Pounds / Inches Kilograms / Centimeters" at bounding box center [347, 138] width 59 height 11
click at [291, 179] on input "0.00" at bounding box center [281, 177] width 30 height 10
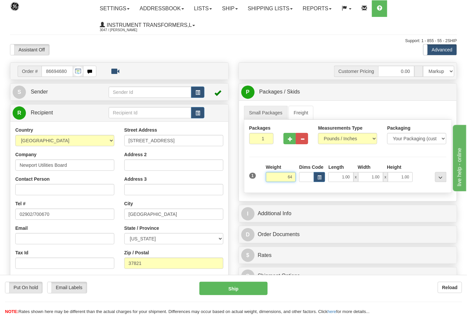
click button "Delete" at bounding box center [0, 0] width 0 height 0
type input "64.00"
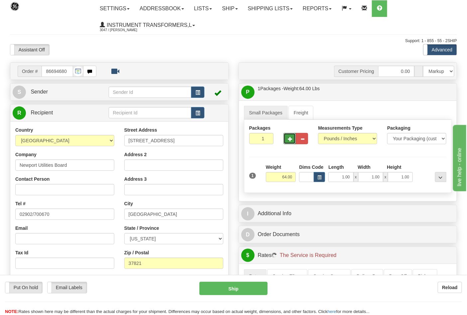
click at [291, 141] on span "button" at bounding box center [290, 139] width 5 height 4
click at [288, 142] on button "button" at bounding box center [289, 138] width 12 height 11
click at [289, 142] on button "button" at bounding box center [289, 138] width 12 height 11
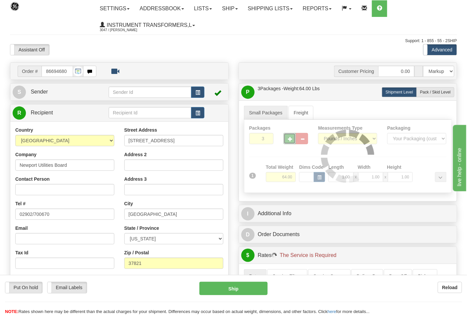
type input "4"
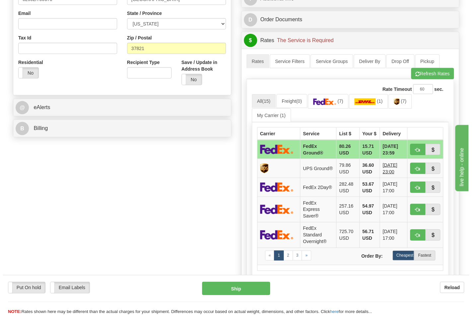
scroll to position [221, 0]
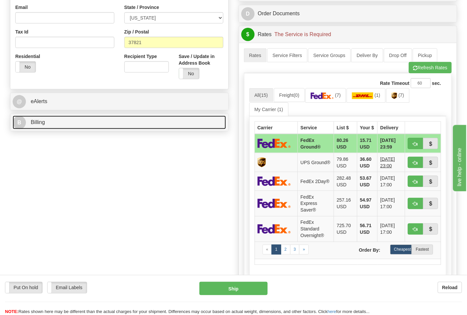
click at [81, 128] on link "B Billing" at bounding box center [119, 123] width 213 height 14
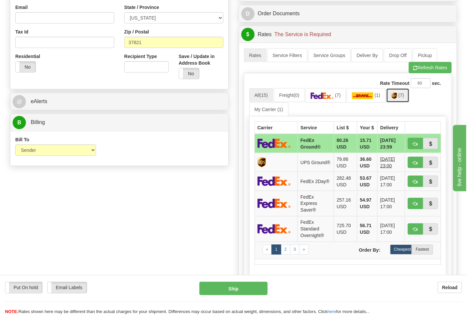
click at [397, 98] on img at bounding box center [394, 96] width 6 height 7
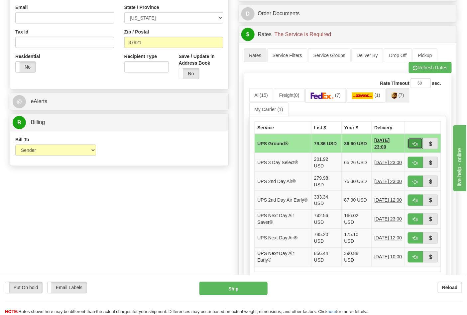
click at [413, 143] on span "button" at bounding box center [415, 144] width 5 height 4
type input "03"
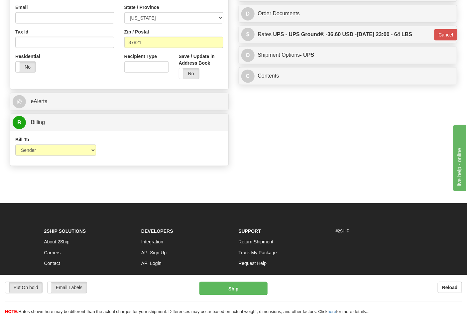
click at [242, 296] on div "Put On hold Put On hold Email Labels Email Labels Edit Reload Ship" at bounding box center [233, 298] width 467 height 33
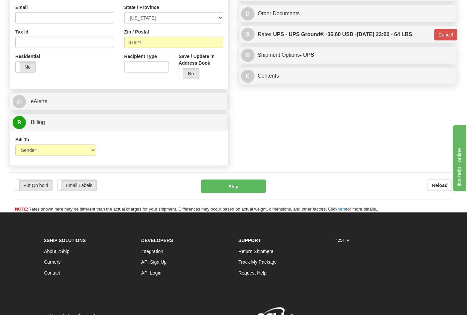
click at [243, 293] on div "2Ship Solutions About 2Ship Carriers Contact Developers Integration API Sign Up…" at bounding box center [233, 282] width 388 height 92
click at [226, 183] on button "Ship" at bounding box center [233, 186] width 64 height 13
